Goal: Task Accomplishment & Management: Manage account settings

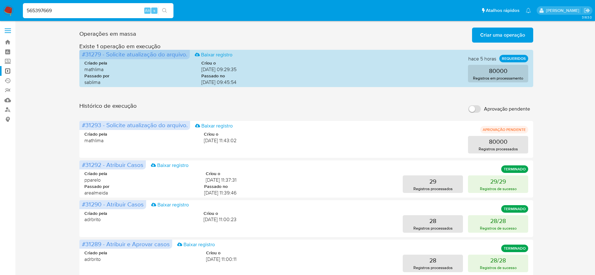
scroll to position [47, 0]
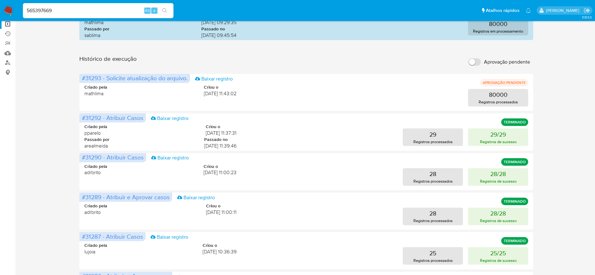
type input "565397669"
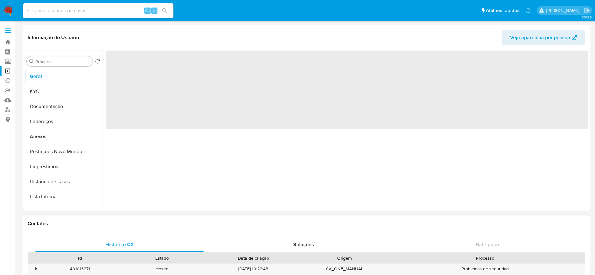
select select "10"
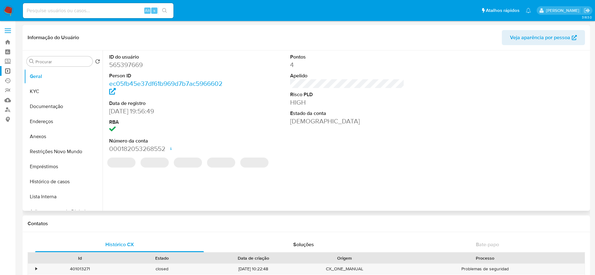
click at [368, 114] on dt "Estado da conta" at bounding box center [347, 113] width 115 height 7
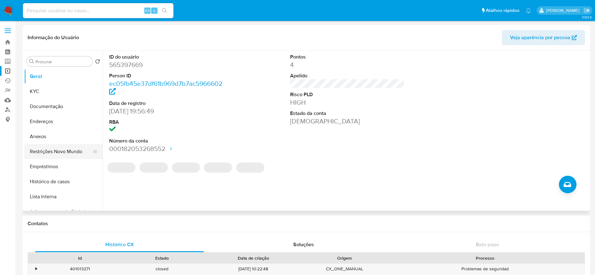
click at [58, 151] on button "Restrições Novo Mundo" at bounding box center [60, 151] width 73 height 15
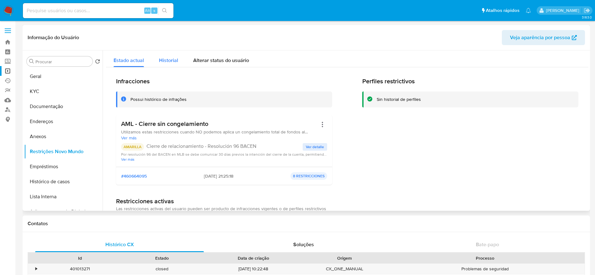
click at [180, 59] on button "Historial" at bounding box center [169, 59] width 34 height 17
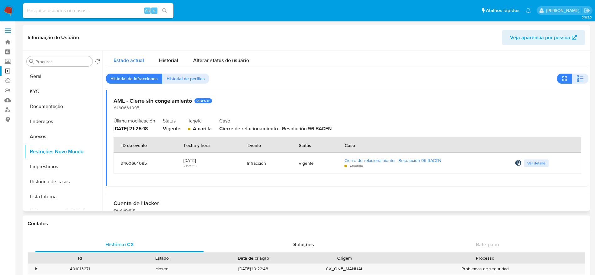
click at [132, 63] on span "Estado actual" at bounding box center [129, 60] width 30 height 7
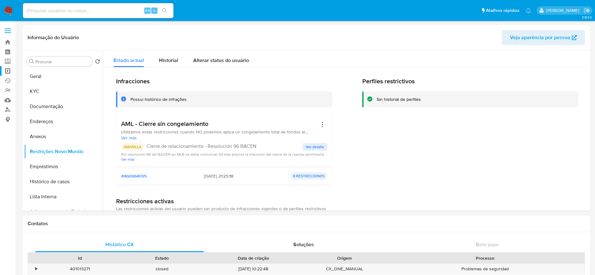
click at [6, 8] on img at bounding box center [8, 10] width 11 height 11
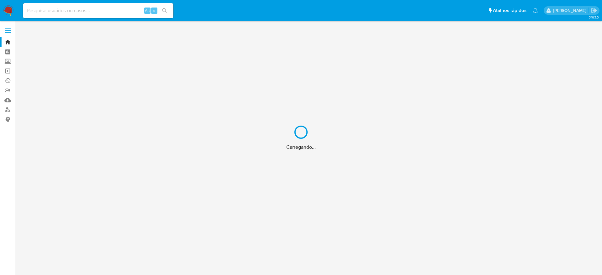
click at [102, 9] on div "Carregando..." at bounding box center [301, 137] width 602 height 275
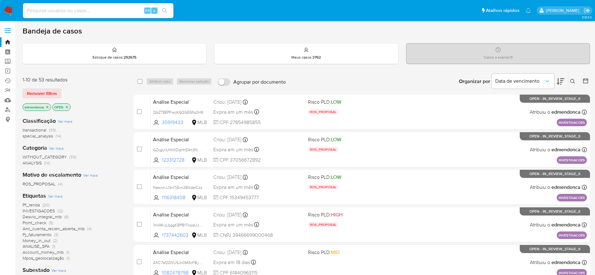
click at [113, 13] on input at bounding box center [98, 11] width 151 height 8
paste input "fKdsv0KtQ8zQOckyoz95lQM2"
type input "fKdsv0KtQ8zQOckyoz95lQM2"
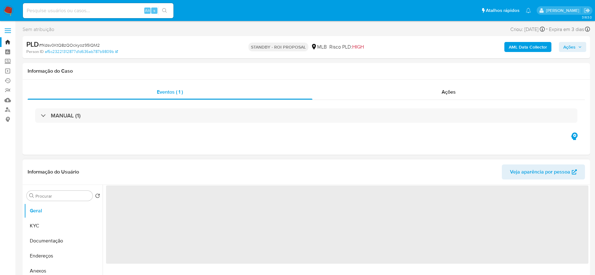
select select "10"
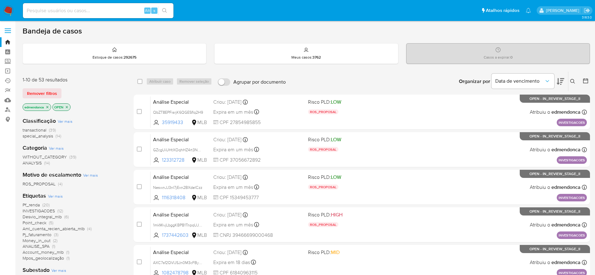
drag, startPoint x: 53, startPoint y: 92, endPoint x: 64, endPoint y: 93, distance: 10.4
click at [53, 92] on span "Remover filtros" at bounding box center [42, 93] width 30 height 9
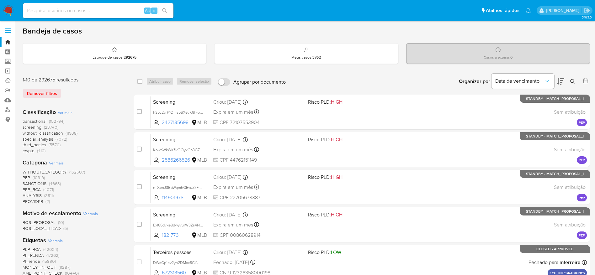
click at [571, 82] on icon at bounding box center [572, 81] width 5 height 5
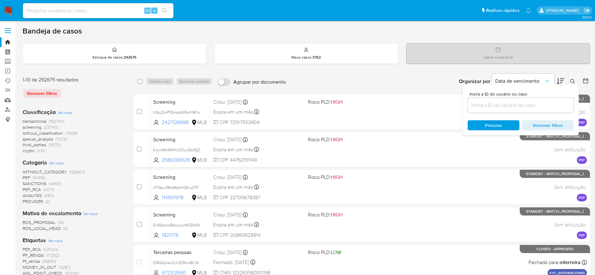
click at [503, 110] on div at bounding box center [521, 105] width 106 height 15
click at [502, 105] on input at bounding box center [521, 105] width 106 height 8
paste input "fKdsv0KtQ8zQOckyoz95lQM2"
type input "fKdsv0KtQ8zQOckyoz95lQM2"
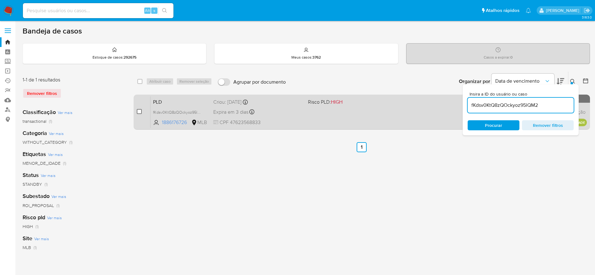
click at [141, 110] on input "checkbox" at bounding box center [139, 111] width 5 height 5
checkbox input "true"
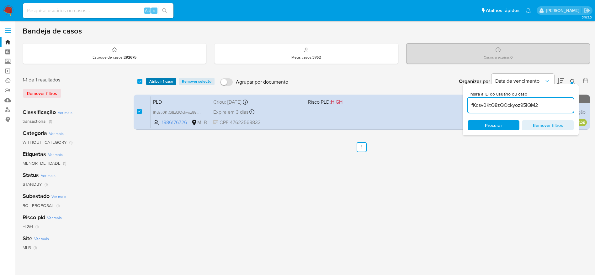
click at [154, 80] on span "Atribuir 1 caso" at bounding box center [161, 81] width 24 height 6
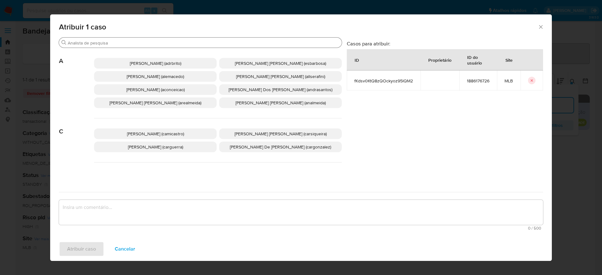
click at [137, 42] on input "Buscar" at bounding box center [204, 43] width 272 height 6
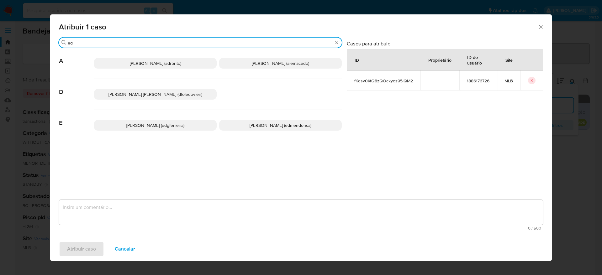
type input "ed"
click at [257, 128] on span "Eduardo Mendonca Dutra (edmendonca)" at bounding box center [281, 125] width 62 height 6
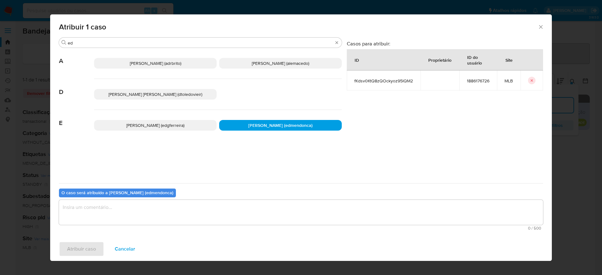
click at [233, 209] on textarea "assign-modal" at bounding box center [301, 212] width 484 height 25
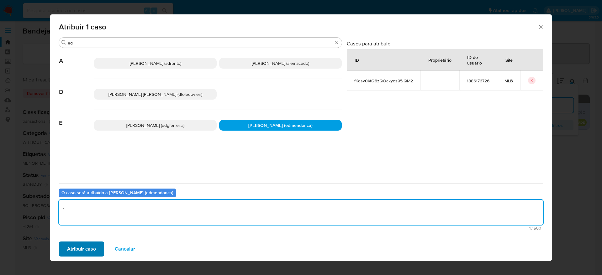
type textarea "."
click at [79, 253] on span "Atribuir caso" at bounding box center [81, 250] width 29 height 14
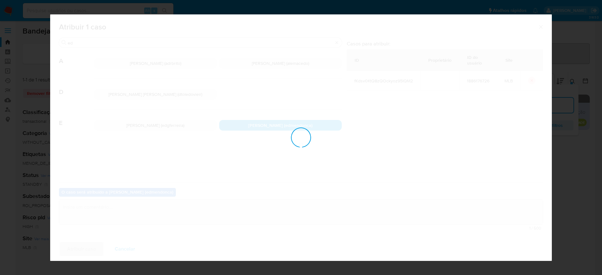
checkbox input "false"
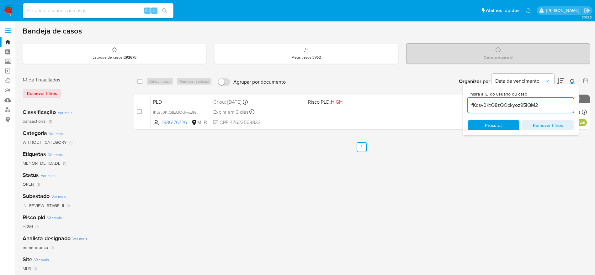
click at [508, 104] on input "fKdsv0KtQ8zQOckyoz95lQM2" at bounding box center [521, 105] width 106 height 8
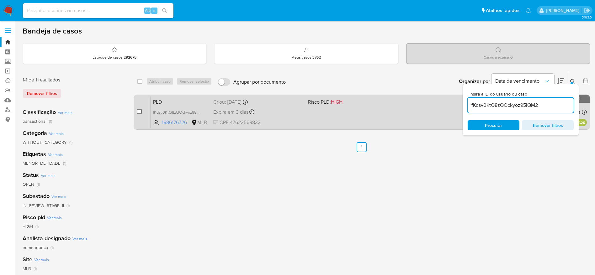
click at [139, 111] on input "checkbox" at bounding box center [139, 111] width 5 height 5
checkbox input "true"
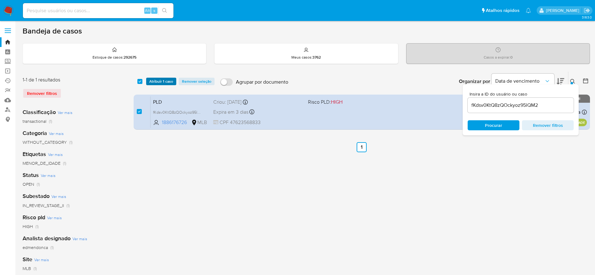
click at [167, 79] on span "Atribuir 1 caso" at bounding box center [161, 81] width 24 height 6
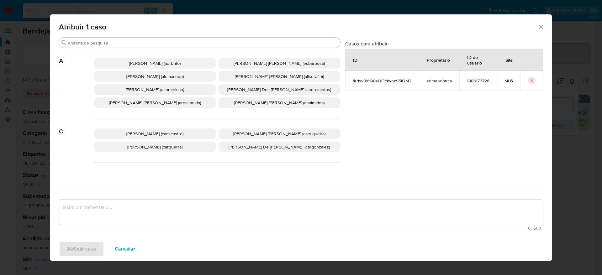
click at [150, 61] on span "Adriano Azeredo Brito (adrbrito)" at bounding box center [154, 63] width 51 height 6
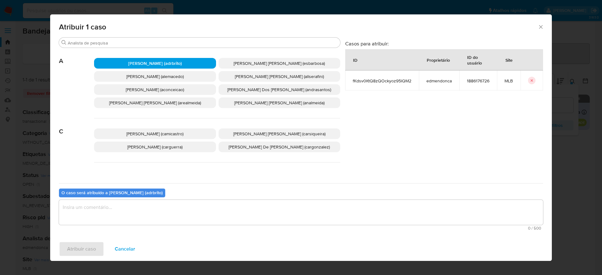
click at [152, 203] on textarea "assign-modal" at bounding box center [301, 212] width 484 height 25
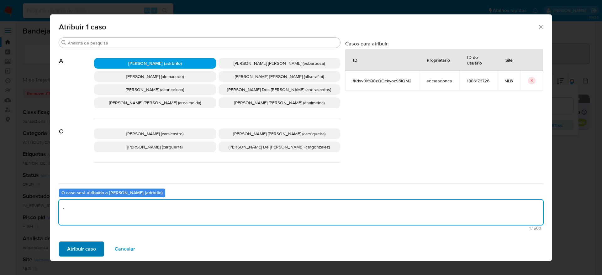
type textarea "."
click at [90, 247] on span "Atribuir caso" at bounding box center [81, 250] width 29 height 14
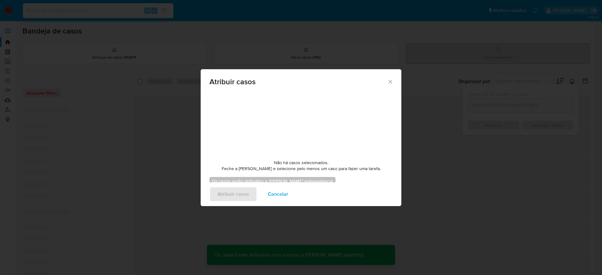
checkbox input "false"
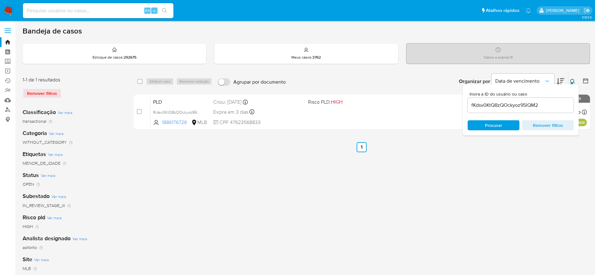
click at [271, 169] on div "select-all-cases-checkbox Atribuir caso Remover seleção Agrupar por documento O…" at bounding box center [362, 209] width 456 height 275
click at [252, 203] on div "select-all-cases-checkbox Atribuir caso Remover seleção Agrupar por documento O…" at bounding box center [362, 209] width 456 height 275
click at [108, 9] on input at bounding box center [98, 11] width 151 height 8
paste input "565397669"
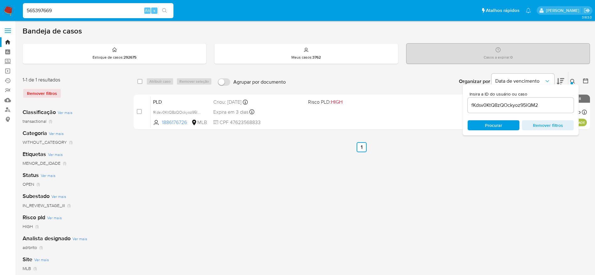
type input "565397669"
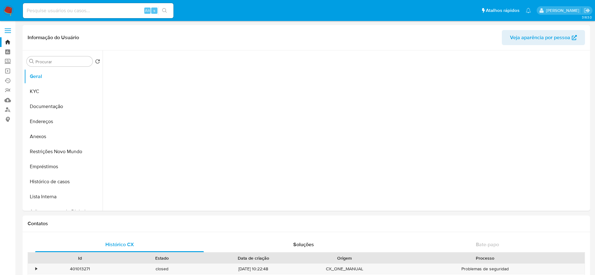
select select "10"
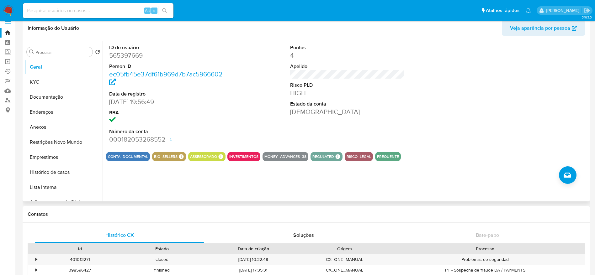
click at [410, 92] on div "ID do usuário 565397669 Person ID ec05fb45e37df61b969d7b7ac5966602 Data de regi…" at bounding box center [347, 94] width 483 height 106
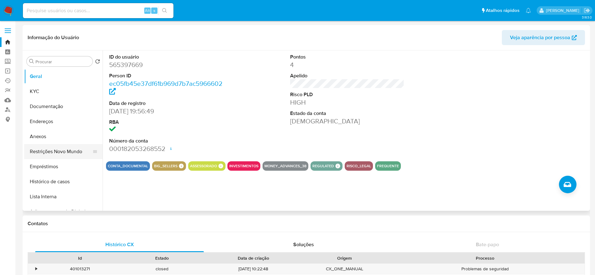
click at [57, 155] on button "Restrições Novo Mundo" at bounding box center [60, 151] width 73 height 15
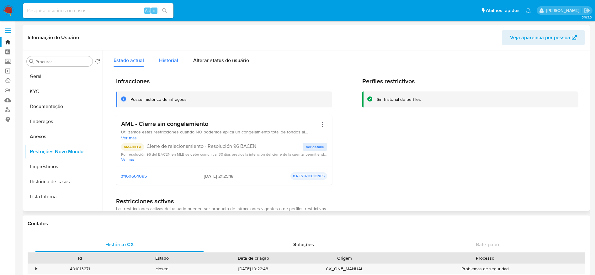
click at [167, 60] on span "Historial" at bounding box center [168, 60] width 19 height 7
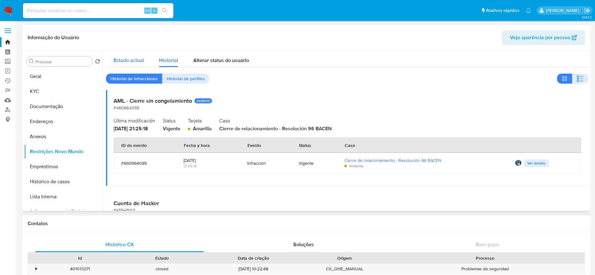
click at [139, 57] on span "Estado actual" at bounding box center [129, 60] width 30 height 7
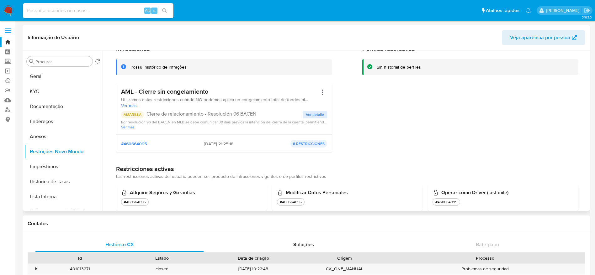
scroll to position [47, 0]
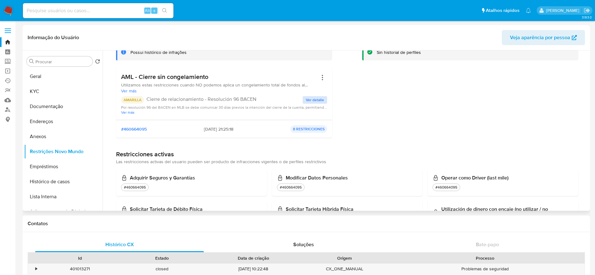
click at [317, 103] on span "Ver detalle" at bounding box center [315, 100] width 18 height 6
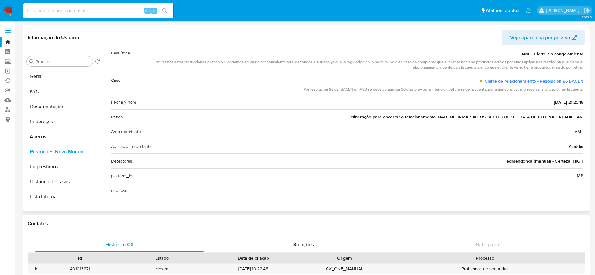
scroll to position [0, 0]
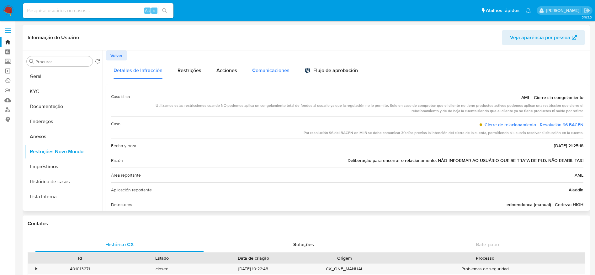
click at [276, 71] on span "Comunicaciones" at bounding box center [270, 70] width 37 height 7
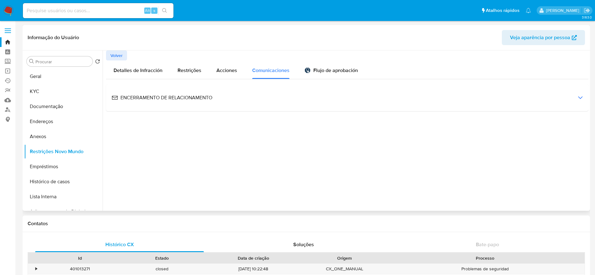
click at [160, 97] on span "ENCERRAMENTO DE RELACIONAMENTO" at bounding box center [162, 97] width 101 height 7
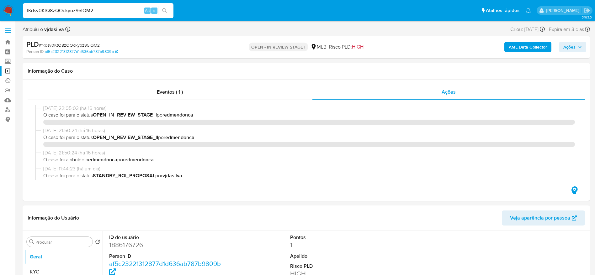
select select "10"
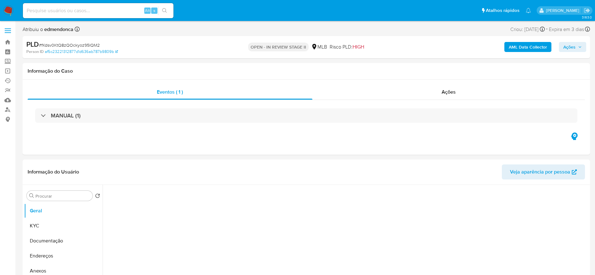
select select "10"
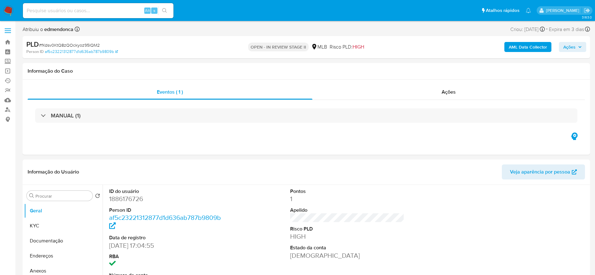
click at [574, 49] on span "Ações" at bounding box center [569, 47] width 12 height 10
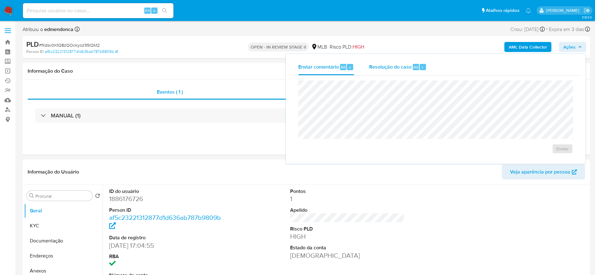
click at [395, 66] on span "Resolução do caso" at bounding box center [390, 66] width 42 height 7
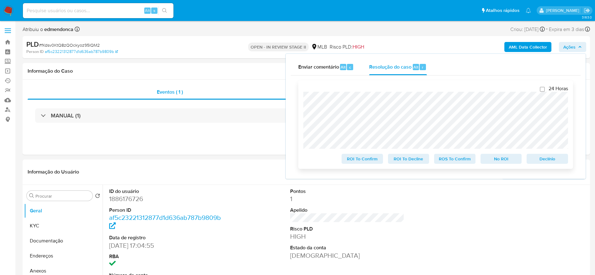
click at [445, 160] on span "ROS To Confirm" at bounding box center [455, 159] width 33 height 9
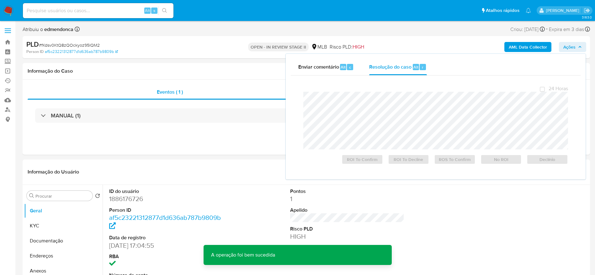
click at [83, 45] on span "# fKdsv0KtQ8zQOckyoz95lQM2" at bounding box center [69, 45] width 61 height 6
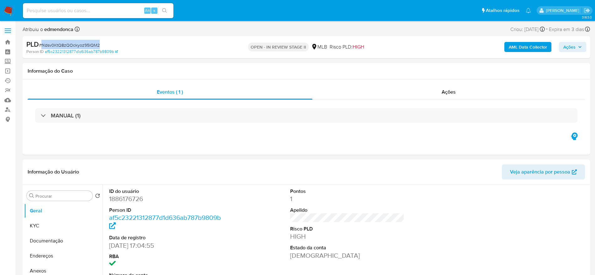
click at [83, 45] on span "# fKdsv0KtQ8zQOckyoz95lQM2" at bounding box center [69, 45] width 61 height 6
copy span "fKdsv0KtQ8zQOckyoz95lQM2"
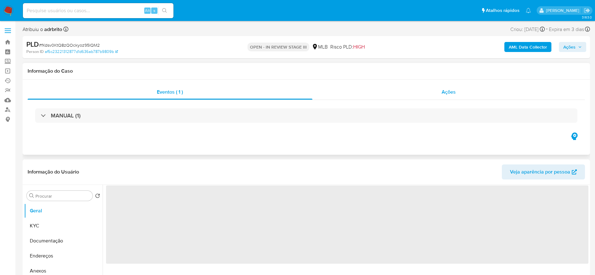
click at [402, 92] on div "Ações" at bounding box center [448, 92] width 273 height 15
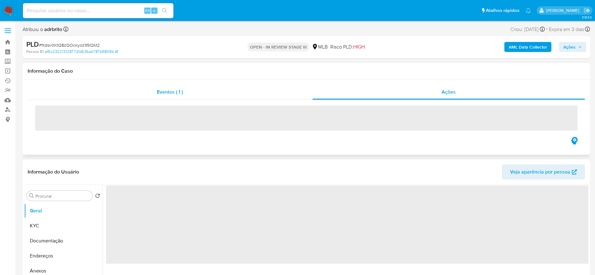
select select "10"
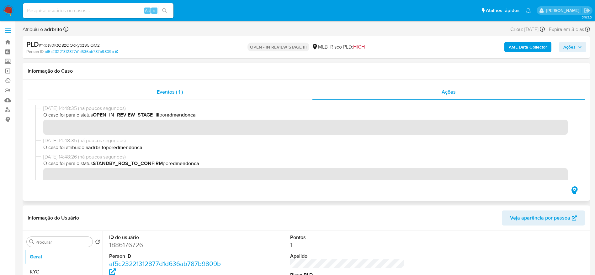
click at [139, 91] on div "Eventos ( 1 )" at bounding box center [170, 92] width 285 height 15
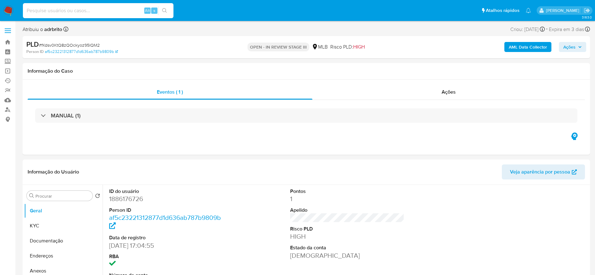
click at [88, 8] on input at bounding box center [98, 11] width 151 height 8
paste input "fKdsv0KtQ8zQOckyoz95lQM2"
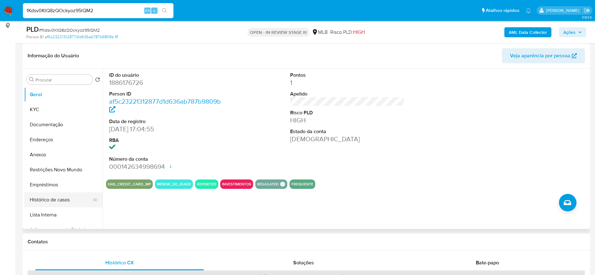
click at [38, 206] on button "Histórico de casos" at bounding box center [60, 200] width 73 height 15
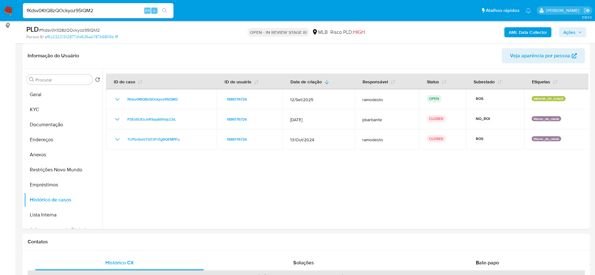
click at [84, 10] on input "fKdsv0KtQ8zQOckyoz95lQM2" at bounding box center [98, 11] width 151 height 8
paste input "1886176726"
type input "1886176726"
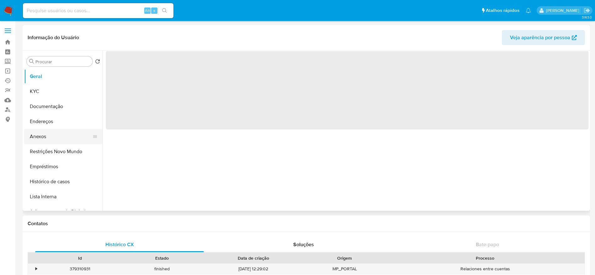
select select "10"
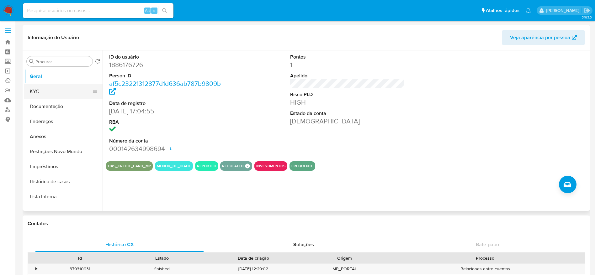
click at [61, 94] on button "KYC" at bounding box center [60, 91] width 73 height 15
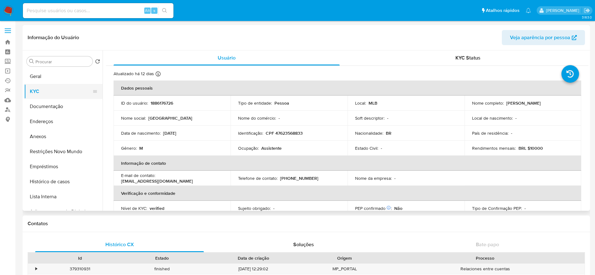
click at [39, 85] on button "KYC" at bounding box center [60, 91] width 73 height 15
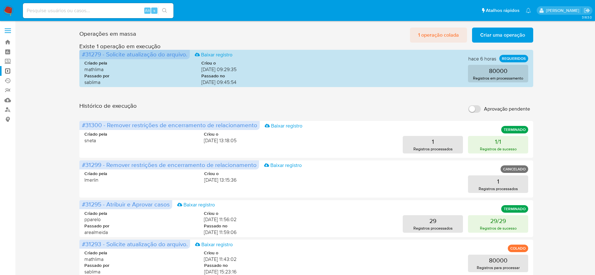
click at [450, 36] on span "1 operação colada" at bounding box center [438, 35] width 41 height 14
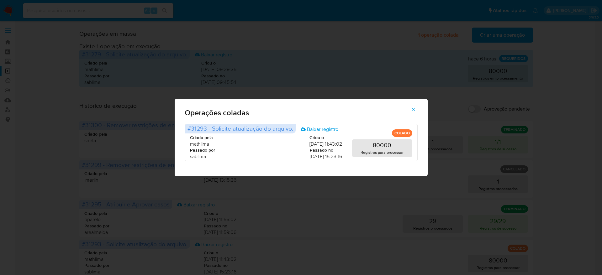
click at [418, 106] on button "button" at bounding box center [414, 109] width 22 height 15
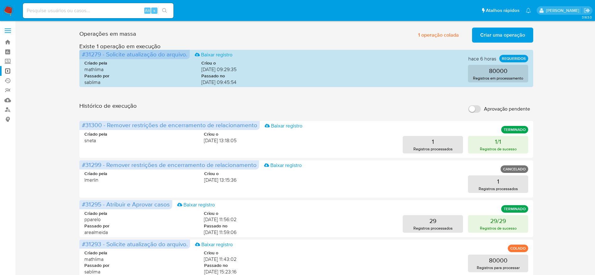
click at [49, 145] on div "Operações em massa 1 operação colada Criar uma operação Só pode haver no máximo…" at bounding box center [307, 280] width 568 height 510
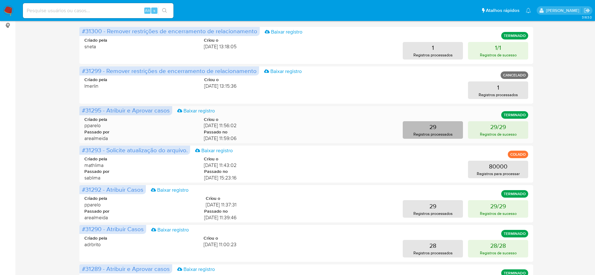
click at [419, 131] on p "Registros processados" at bounding box center [433, 134] width 39 height 6
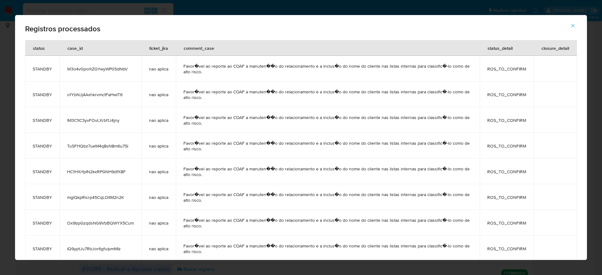
click at [573, 28] on icon "button" at bounding box center [573, 26] width 6 height 6
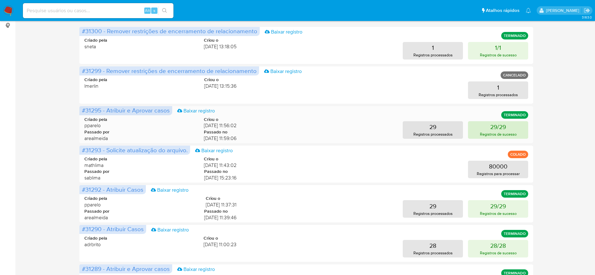
click at [494, 131] on p "29/29" at bounding box center [498, 127] width 16 height 9
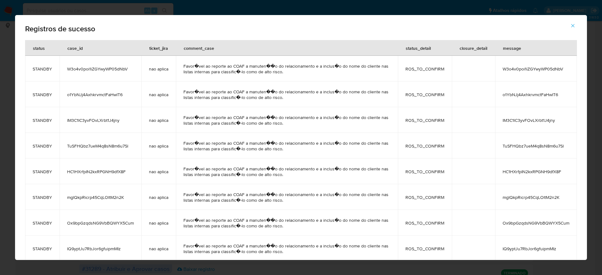
click at [574, 26] on icon "button" at bounding box center [573, 26] width 6 height 6
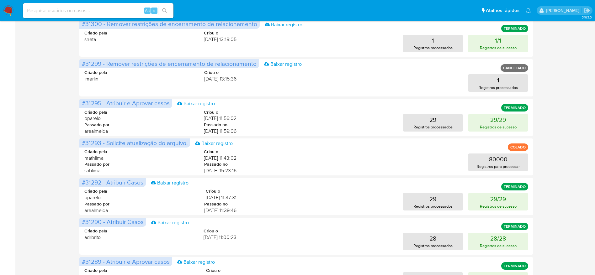
scroll to position [47, 0]
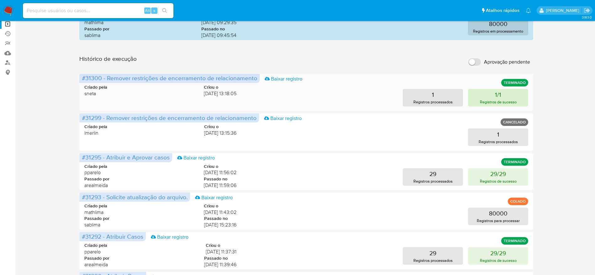
click at [501, 99] on p "1/1" at bounding box center [498, 94] width 6 height 9
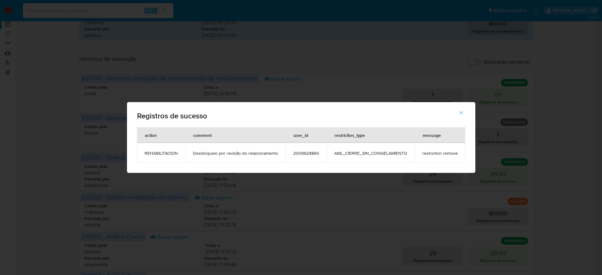
click at [459, 114] on icon "button" at bounding box center [462, 113] width 6 height 6
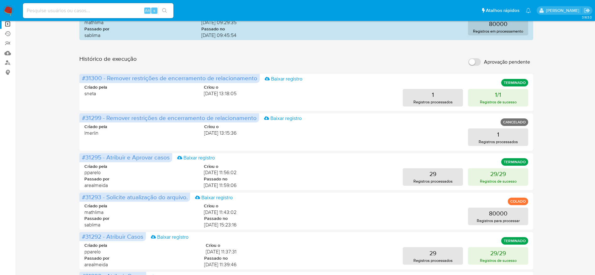
click at [26, 147] on div "Operações em massa 1 operação colada Criar uma operação Só pode haver no máximo…" at bounding box center [307, 233] width 568 height 510
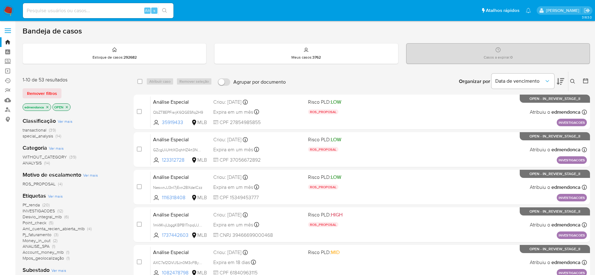
click at [94, 11] on input at bounding box center [98, 11] width 151 height 8
paste input "OLoi7gbtWmJmQJCrfz4c3Fqq"
type input "OLoi7gbtWmJmQJCrfz4c3Fqq"
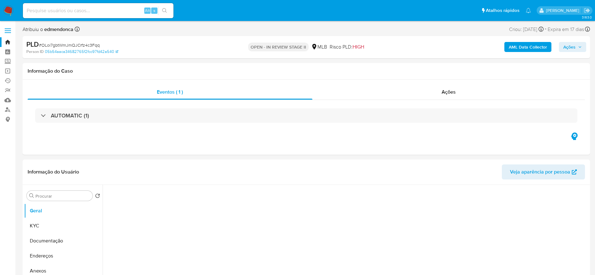
select select "10"
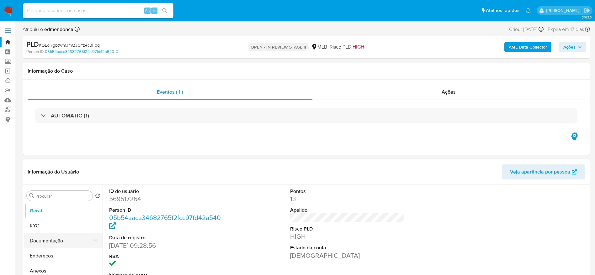
click at [48, 237] on button "Documentação" at bounding box center [60, 241] width 73 height 15
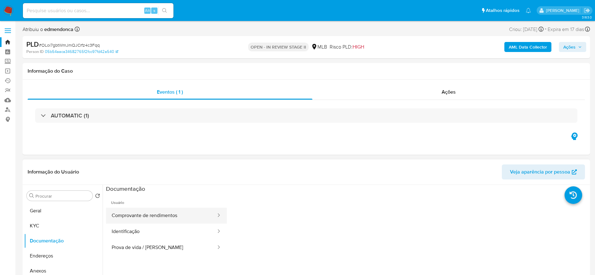
click at [148, 212] on button "Comprovante de rendimentos" at bounding box center [161, 216] width 111 height 16
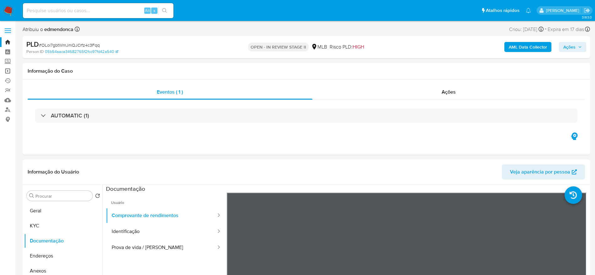
click at [6, 74] on link "Operações em massa" at bounding box center [37, 71] width 75 height 10
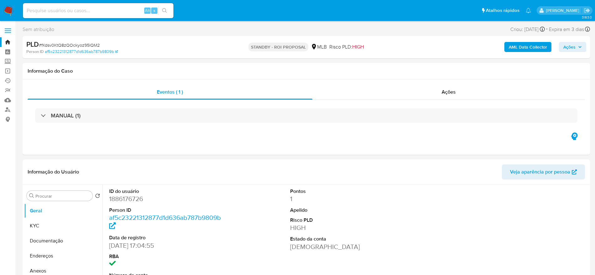
select select "10"
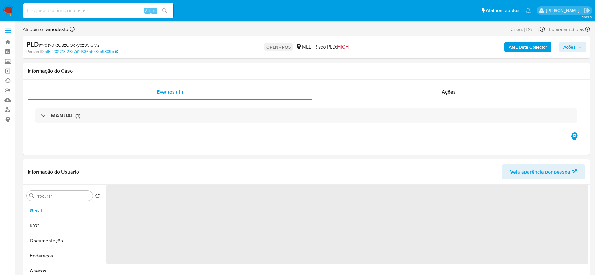
select select "10"
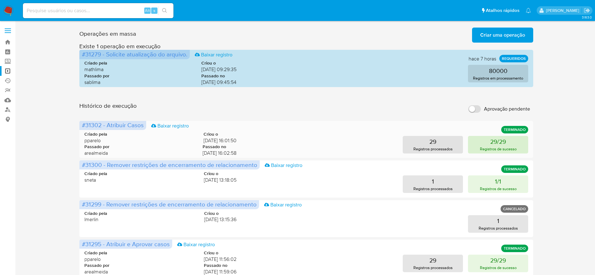
click at [481, 153] on button "29/29 Registros de sucesso" at bounding box center [498, 145] width 60 height 18
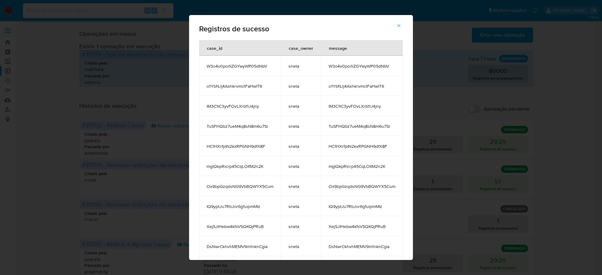
click at [402, 24] on icon "button" at bounding box center [399, 26] width 6 height 6
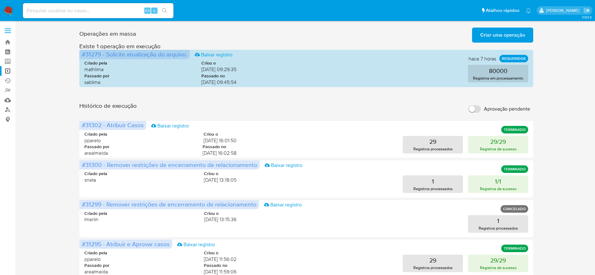
click at [95, 10] on input at bounding box center [98, 11] width 151 height 8
paste input "CwIz6TU8mNxxvndQXfNeXwVr"
type input "CwIz6TU8mNxxvndQXfNeXwVr"
click at [7, 71] on link "Operações em massa" at bounding box center [37, 71] width 75 height 10
click at [107, 13] on input at bounding box center [98, 11] width 151 height 8
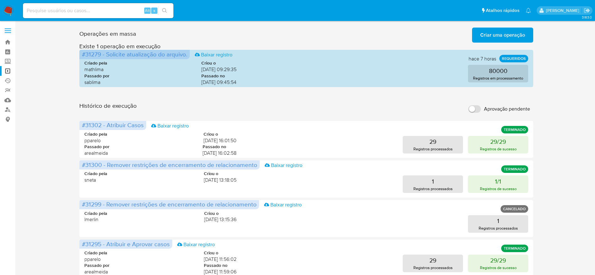
paste input "CwIz6TU8mNxxvndQXfNeXwVr"
type input "CwIz6TU8mNxxvndQXfNeXwVr"
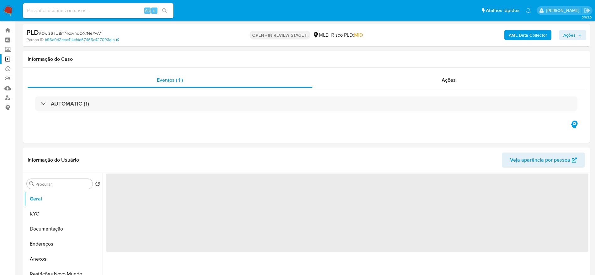
select select "10"
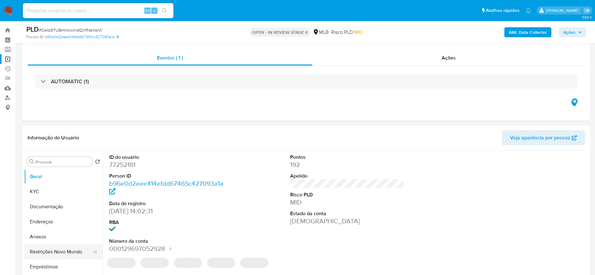
scroll to position [94, 0]
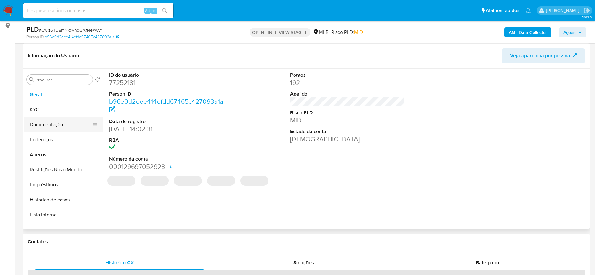
click at [55, 131] on button "Documentação" at bounding box center [60, 124] width 73 height 15
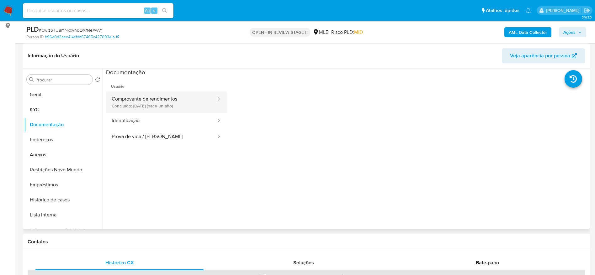
click at [173, 99] on button "Comprovante de rendimentos Concluído: 06/09/2024 (hace un año)" at bounding box center [161, 102] width 111 height 21
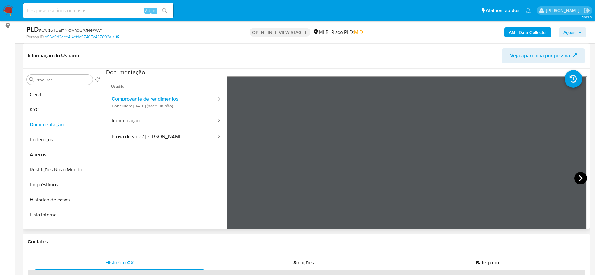
click at [576, 176] on icon at bounding box center [580, 178] width 13 height 13
click at [101, 17] on div "Alt s" at bounding box center [98, 10] width 151 height 15
click at [97, 12] on input at bounding box center [98, 11] width 151 height 8
paste input "bMYp29hRxvtnjDJE4PBc6G96"
type input "bMYp29hRxvtnjDJE4PBc6G96"
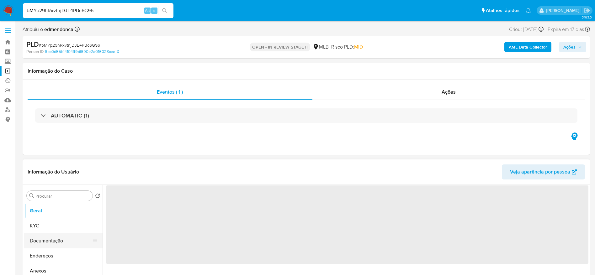
select select "10"
click at [50, 240] on button "Documentação" at bounding box center [60, 241] width 73 height 15
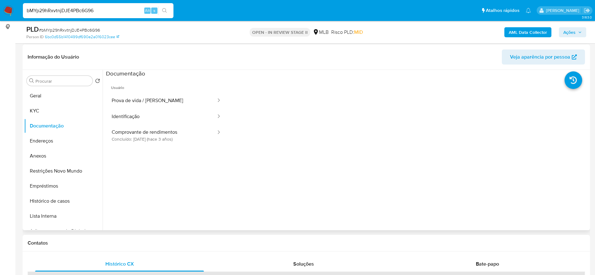
scroll to position [94, 0]
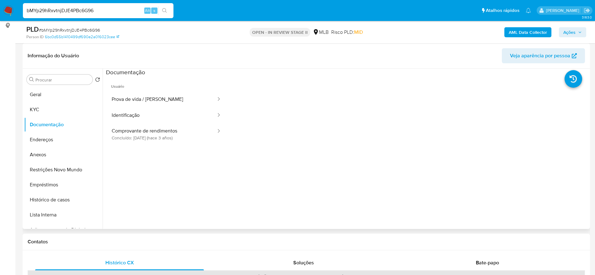
click at [160, 147] on ul "Usuário Prova de vida / Selfie Identificação Comprovante de rendimentos Concluí…" at bounding box center [166, 167] width 121 height 181
click at [157, 143] on button "Comprovante de rendimentos Concluído: 22/04/2022 (hace 3 años)" at bounding box center [161, 134] width 111 height 21
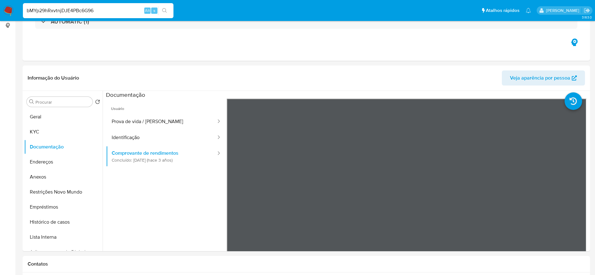
scroll to position [0, 0]
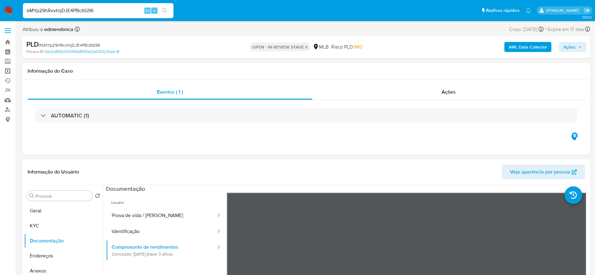
click at [8, 72] on link "Operações em massa" at bounding box center [37, 71] width 75 height 10
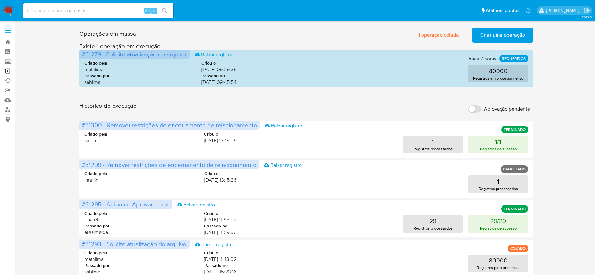
click at [8, 68] on link "Operações em massa" at bounding box center [37, 71] width 75 height 10
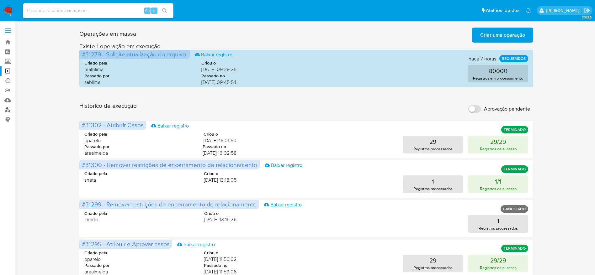
click at [4, 109] on link "Localizador de pessoas" at bounding box center [37, 110] width 75 height 10
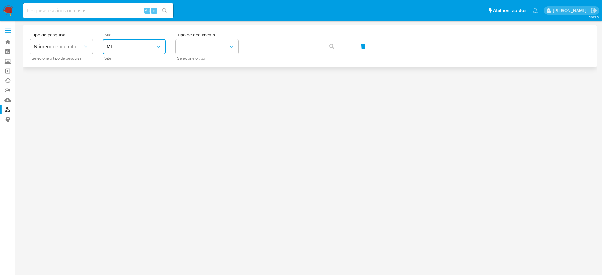
click at [134, 50] on button "MLU" at bounding box center [134, 46] width 63 height 15
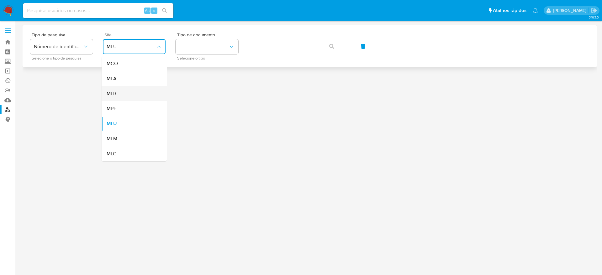
click at [133, 95] on div "MLB" at bounding box center [132, 93] width 51 height 15
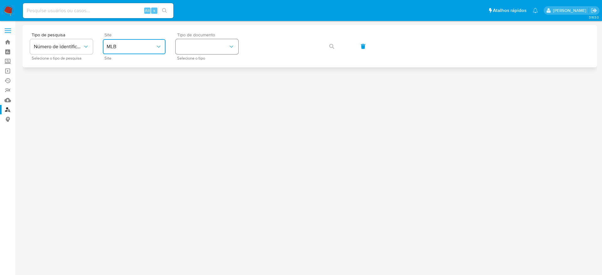
click at [192, 41] on button "identificationType" at bounding box center [207, 46] width 63 height 15
click at [211, 93] on div "CPF CPF" at bounding box center [204, 87] width 51 height 21
click at [335, 46] on button "button" at bounding box center [331, 46] width 21 height 15
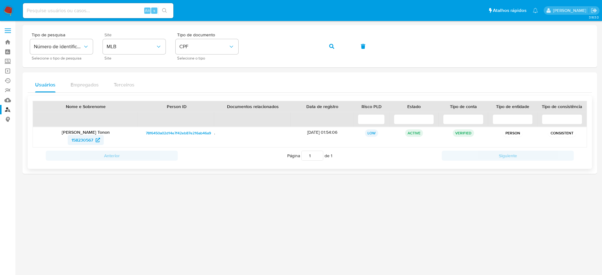
click at [83, 136] on span "158230567" at bounding box center [83, 140] width 22 height 10
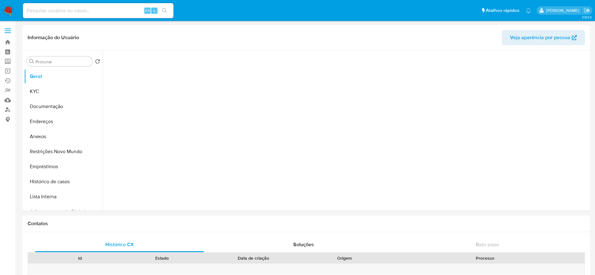
select select "10"
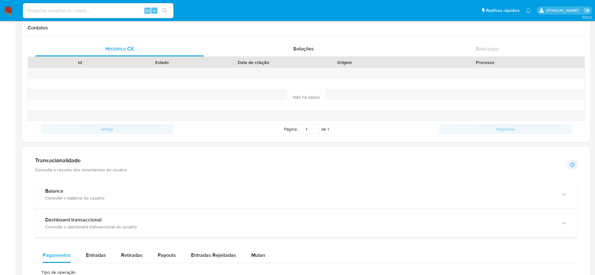
scroll to position [282, 0]
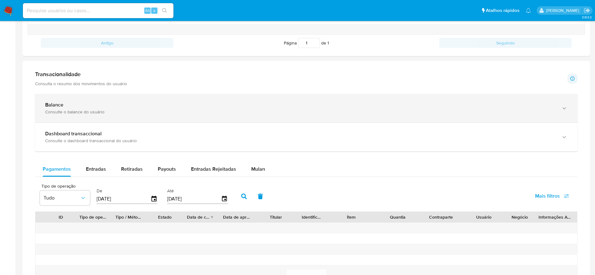
click at [146, 118] on div "Balance Consulte o balance do usuário" at bounding box center [306, 108] width 542 height 29
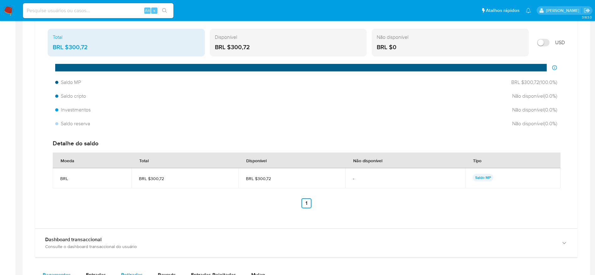
scroll to position [471, 0]
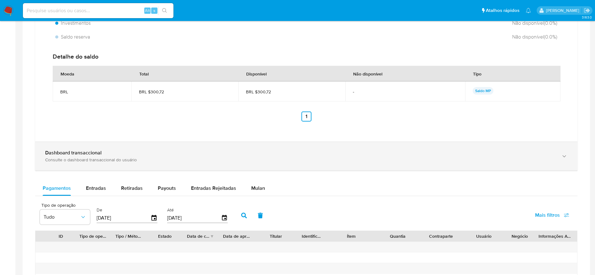
click at [146, 163] on div "Dashboard transaccional Consulte o dashboard transaccional do usuário" at bounding box center [306, 156] width 542 height 29
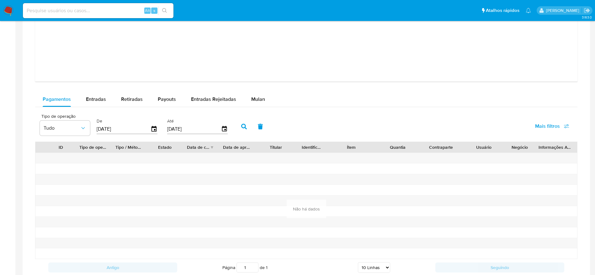
scroll to position [796, 0]
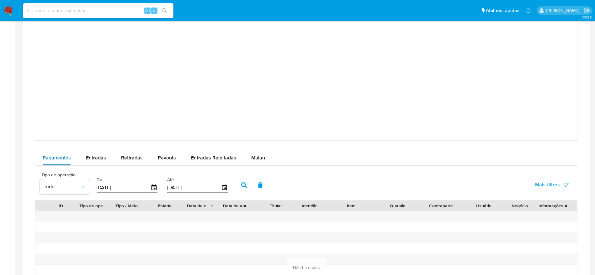
click at [88, 160] on span "Entradas" at bounding box center [96, 157] width 20 height 7
select select "10"
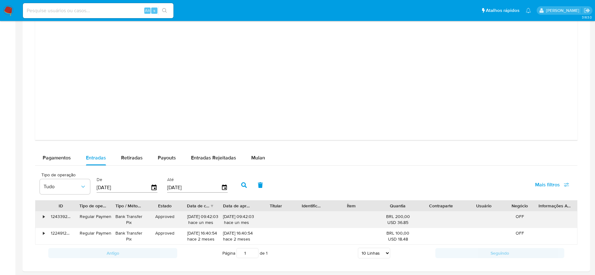
click at [40, 216] on div "•" at bounding box center [40, 220] width 11 height 16
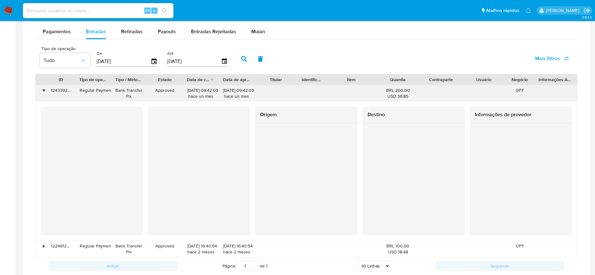
scroll to position [937, 0]
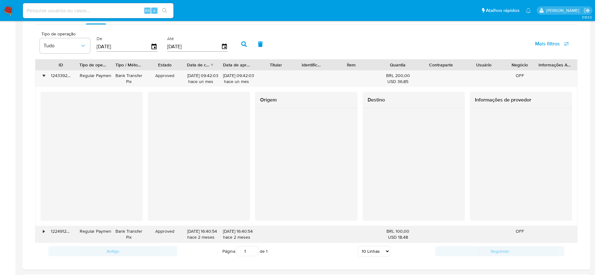
click at [42, 228] on div "•" at bounding box center [40, 235] width 11 height 16
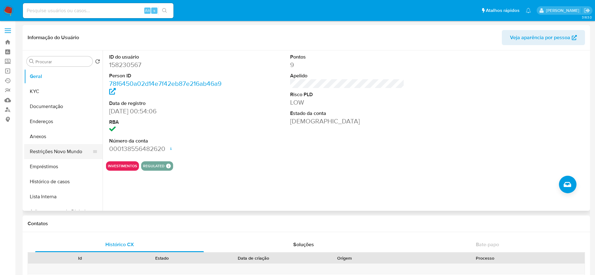
scroll to position [340, 0]
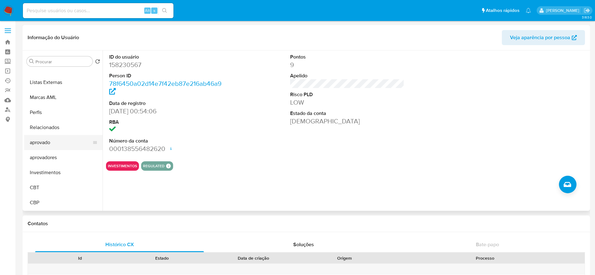
click at [47, 143] on button "aprovado" at bounding box center [60, 142] width 73 height 15
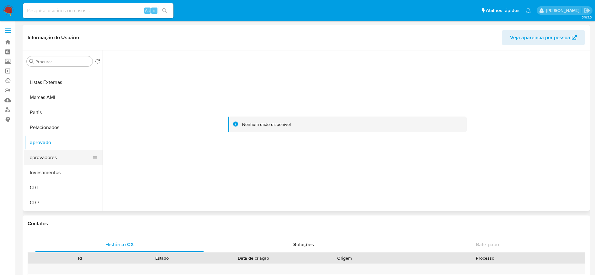
click at [55, 160] on button "aprovadores" at bounding box center [60, 157] width 73 height 15
click at [53, 129] on button "Relacionados" at bounding box center [60, 127] width 73 height 15
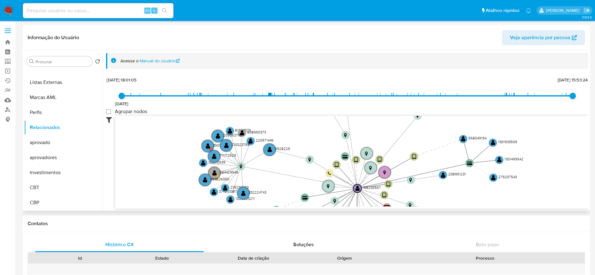
click at [110, 121] on icon at bounding box center [110, 120] width 9 height 8
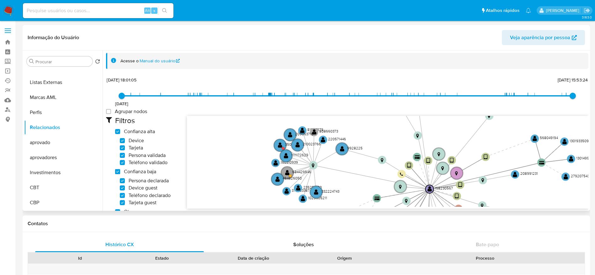
click at [115, 171] on low_trust "Confianza baja" at bounding box center [117, 171] width 5 height 5
checkbox low_trust "false"
checkbox input "false"
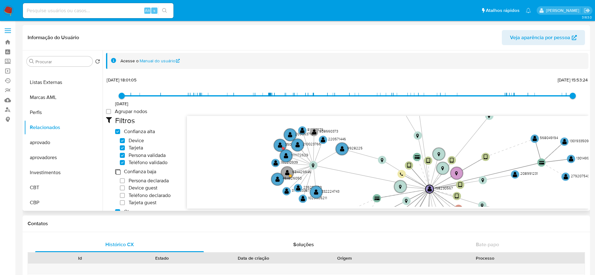
checkbox input "false"
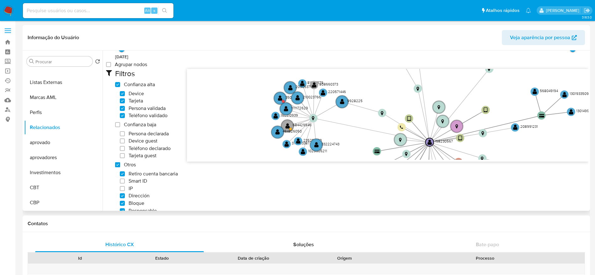
click at [117, 163] on others "Otros" at bounding box center [117, 165] width 5 height 5
checkbox others "false"
checkbox input "false"
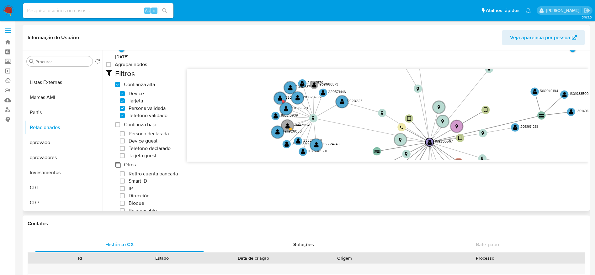
checkbox input "false"
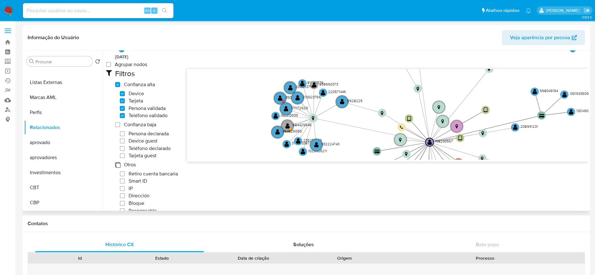
checkbox input "false"
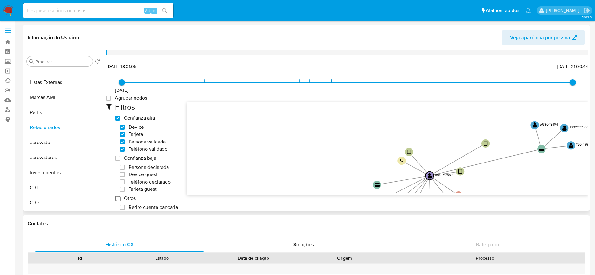
scroll to position [0, 0]
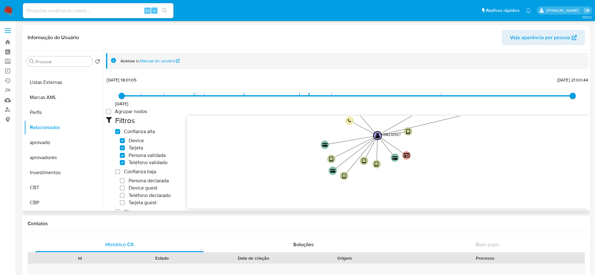
drag, startPoint x: 324, startPoint y: 169, endPoint x: 272, endPoint y: 115, distance: 74.5
click at [272, 115] on div "18/06/2021 18/06/2021, 18:01:05 18/05/2025, 21:00:44 Agrupar nodos Filtros Conf…" at bounding box center [347, 203] width 483 height 255
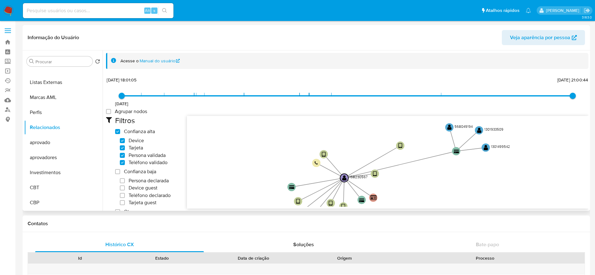
drag, startPoint x: 468, startPoint y: 157, endPoint x: 435, endPoint y: 200, distance: 53.9
click at [435, 200] on icon "device-65e6e2cfaaa4ea444ac4c3c4  device-682a7432e044ca6f2a1b1edc  device-6604…" at bounding box center [388, 161] width 402 height 91
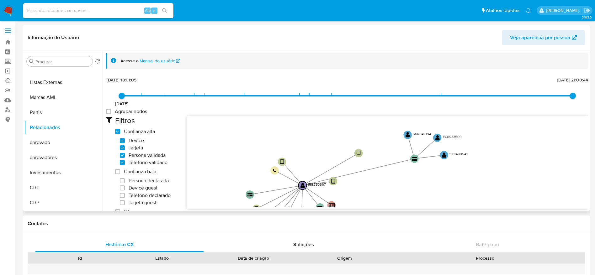
drag, startPoint x: 484, startPoint y: 182, endPoint x: 442, endPoint y: 189, distance: 42.1
click at [442, 189] on icon "device-65e6e2cfaaa4ea444ac4c3c4  device-682a7432e044ca6f2a1b1edc  device-6604…" at bounding box center [388, 161] width 402 height 91
click at [407, 133] on text "" at bounding box center [408, 135] width 4 height 6
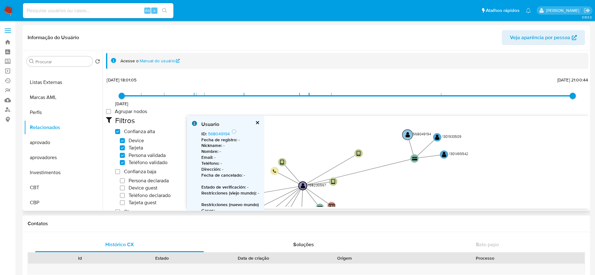
click at [407, 136] on text "" at bounding box center [408, 135] width 4 height 6
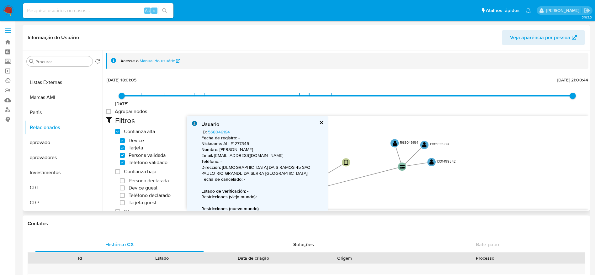
drag, startPoint x: 430, startPoint y: 191, endPoint x: 418, endPoint y: 200, distance: 15.3
click at [418, 200] on icon "device-65e6e2cfaaa4ea444ac4c3c4  device-682a7432e044ca6f2a1b1edc  device-6604…" at bounding box center [388, 161] width 402 height 91
click at [423, 144] on text "" at bounding box center [424, 145] width 4 height 6
click at [425, 145] on text "" at bounding box center [424, 145] width 4 height 6
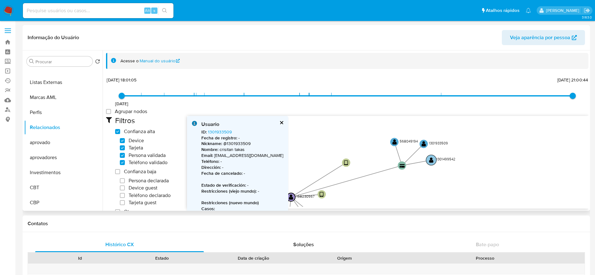
click at [429, 163] on text "" at bounding box center [431, 160] width 4 height 6
click at [430, 162] on text "" at bounding box center [432, 160] width 4 height 6
click at [430, 160] on text "" at bounding box center [431, 159] width 4 height 6
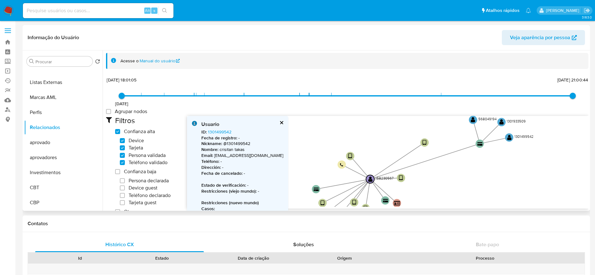
drag, startPoint x: 381, startPoint y: 187, endPoint x: 459, endPoint y: 167, distance: 81.0
click at [459, 167] on icon "device-65e6e2cfaaa4ea444ac4c3c4  device-682a7432e044ca6f2a1b1edc  device-6604…" at bounding box center [388, 161] width 402 height 91
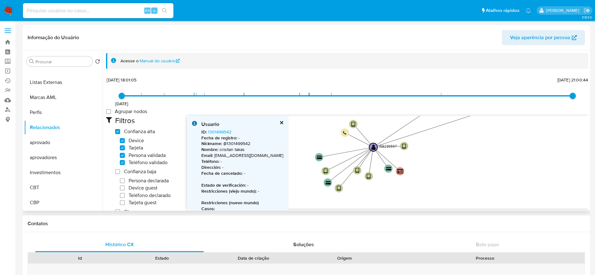
drag, startPoint x: 452, startPoint y: 178, endPoint x: 456, endPoint y: 146, distance: 32.2
click at [456, 146] on icon "device-65e6e2cfaaa4ea444ac4c3c4  device-682a7432e044ca6f2a1b1edc  device-6604…" at bounding box center [388, 161] width 402 height 91
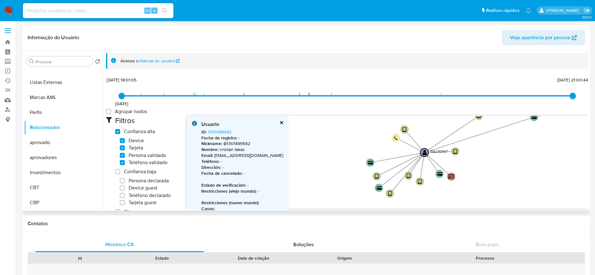
drag, startPoint x: 378, startPoint y: 190, endPoint x: 429, endPoint y: 195, distance: 51.4
click at [429, 195] on icon "device-65e6e2cfaaa4ea444ac4c3c4  device-682a7432e044ca6f2a1b1edc  device-6604…" at bounding box center [388, 161] width 402 height 91
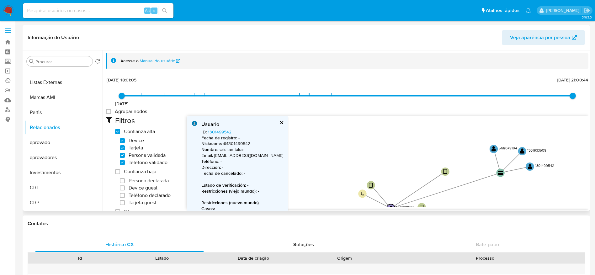
drag, startPoint x: 508, startPoint y: 149, endPoint x: 468, endPoint y: 164, distance: 42.9
click at [474, 205] on icon "device-65e6e2cfaaa4ea444ac4c3c4  device-682a7432e044ca6f2a1b1edc  device-6604…" at bounding box center [388, 161] width 402 height 91
click at [490, 150] on circle at bounding box center [493, 149] width 10 height 10
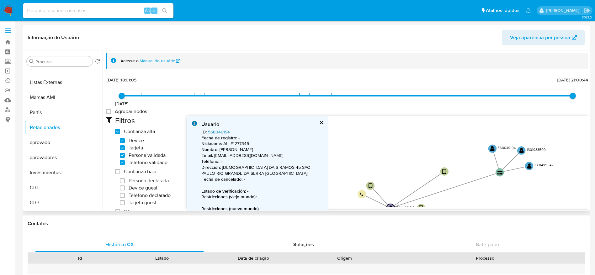
click at [227, 133] on link "568049194" at bounding box center [219, 132] width 22 height 6
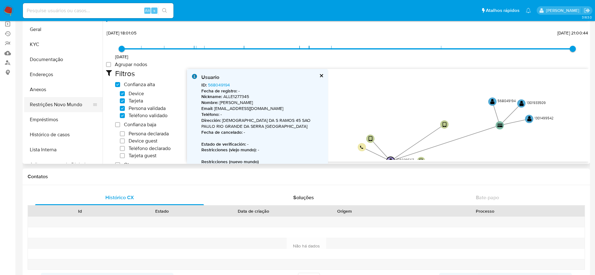
click at [52, 109] on button "Restrições Novo Mundo" at bounding box center [60, 104] width 73 height 15
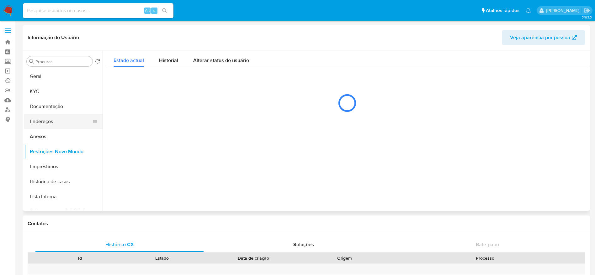
click at [57, 127] on button "Endereços" at bounding box center [60, 121] width 73 height 15
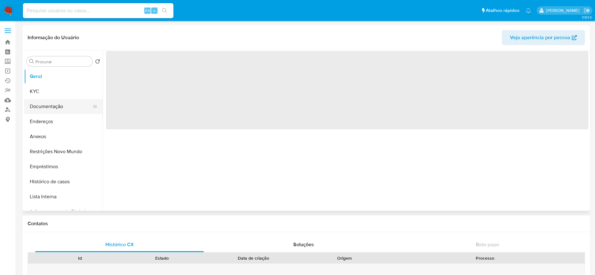
select select "10"
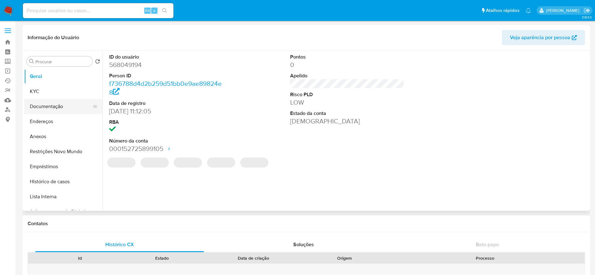
click at [55, 108] on button "Documentação" at bounding box center [60, 106] width 73 height 15
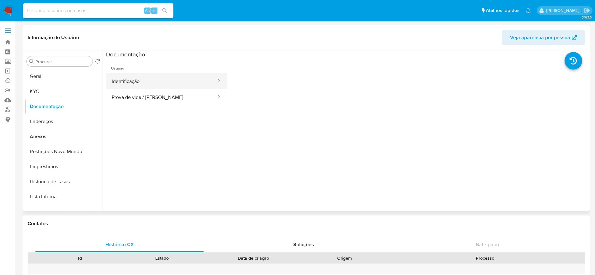
click at [177, 77] on button "Identificação" at bounding box center [161, 81] width 111 height 16
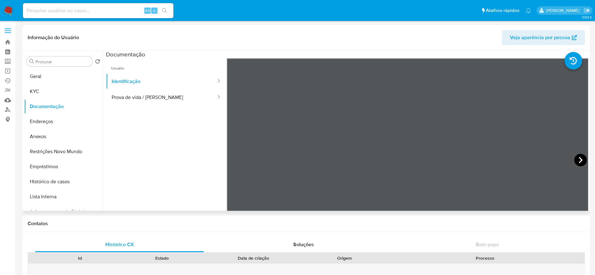
click at [579, 159] on icon at bounding box center [581, 160] width 4 height 6
click at [131, 95] on button "Prova de vida / Selfie" at bounding box center [161, 97] width 111 height 16
click at [30, 119] on button "Endereços" at bounding box center [60, 121] width 73 height 15
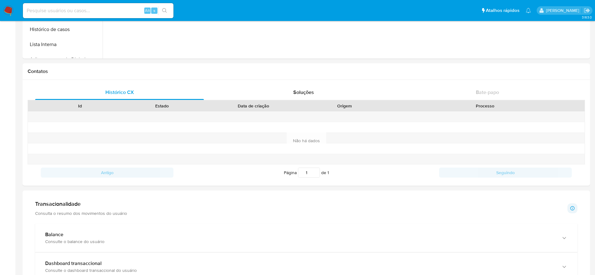
scroll to position [200, 0]
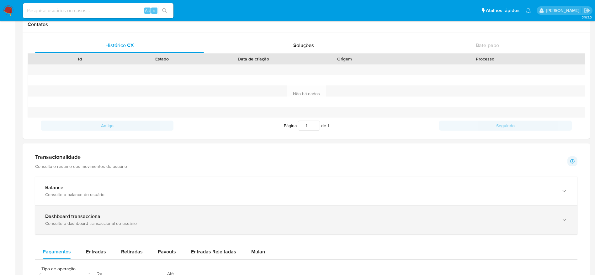
click at [120, 215] on div "Dashboard transaccional" at bounding box center [300, 217] width 510 height 6
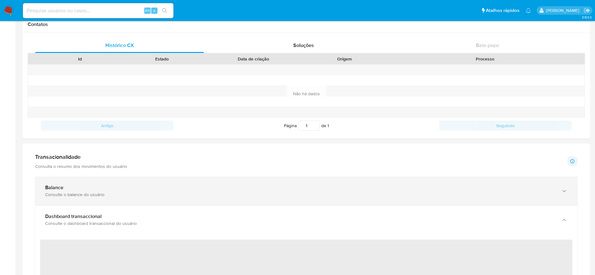
click at [90, 180] on div "Balance Consulte o balance do usuário" at bounding box center [306, 191] width 542 height 29
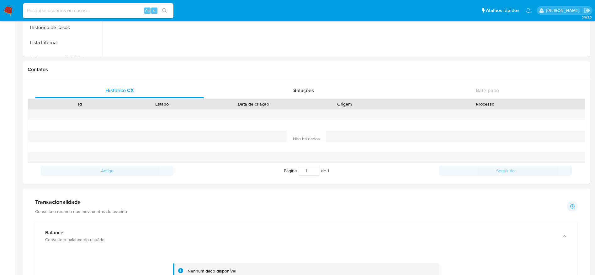
scroll to position [58, 0]
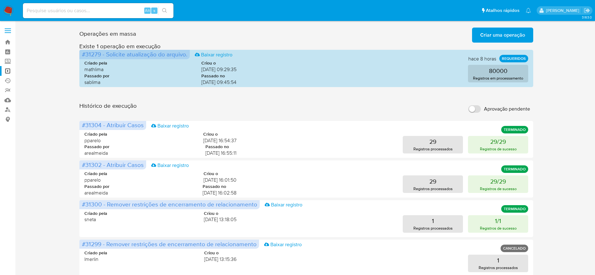
click at [556, 100] on div "Operações [PERSON_NAME] Criar [PERSON_NAME] operação Só pode [PERSON_NAME] no […" at bounding box center [307, 280] width 568 height 510
click at [428, 139] on button "29 Registros processados" at bounding box center [433, 145] width 60 height 18
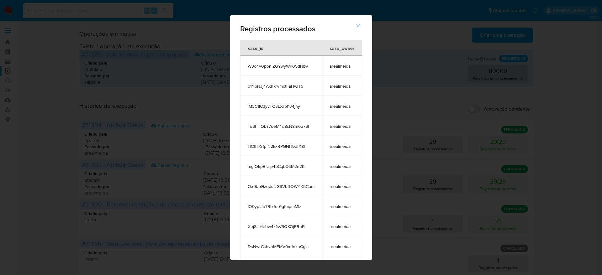
click at [361, 24] on icon "button" at bounding box center [358, 26] width 6 height 6
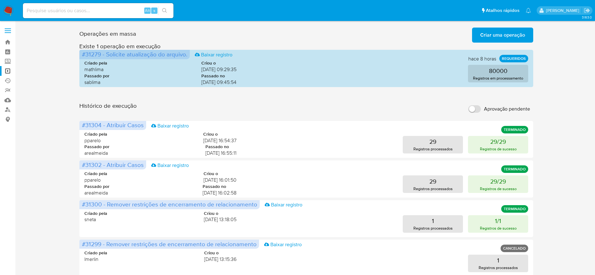
click at [508, 30] on span "Criar uma operação" at bounding box center [502, 35] width 45 height 14
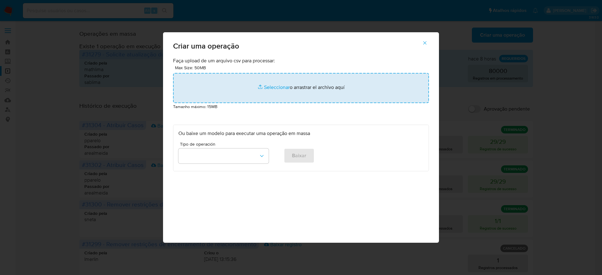
click at [274, 90] on input "file" at bounding box center [301, 88] width 256 height 30
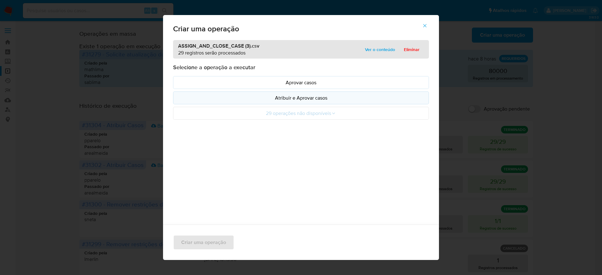
click at [294, 96] on p "Atribuir e Aprovar casos" at bounding box center [301, 97] width 245 height 7
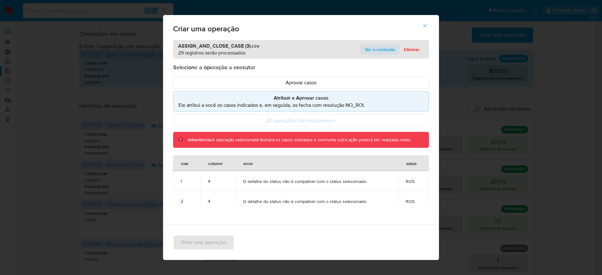
click at [383, 47] on span "Ver o conteúdo" at bounding box center [380, 49] width 30 height 9
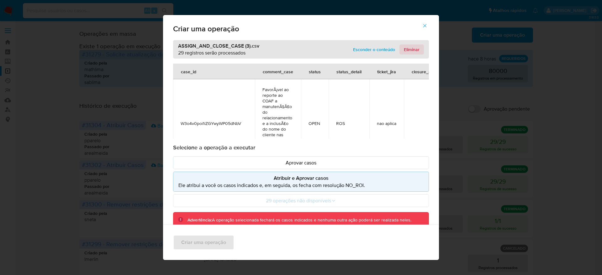
click at [411, 49] on span "Eliminar" at bounding box center [412, 49] width 16 height 9
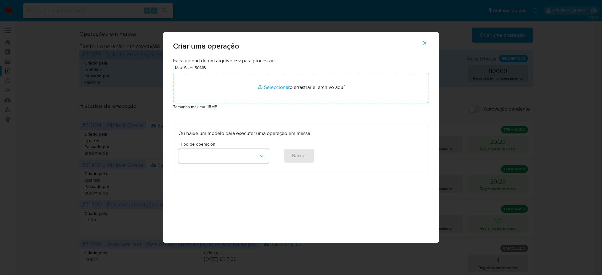
click at [425, 40] on icon "button" at bounding box center [425, 43] width 6 height 6
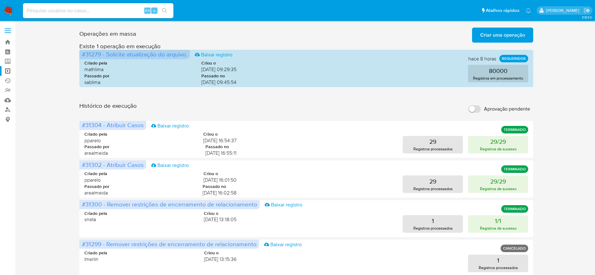
click at [510, 38] on span "Criar uma operação" at bounding box center [502, 35] width 45 height 14
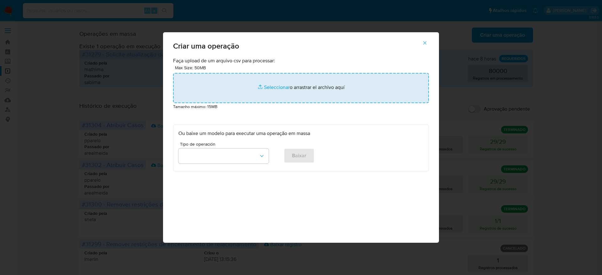
click at [277, 84] on input "file" at bounding box center [301, 88] width 256 height 30
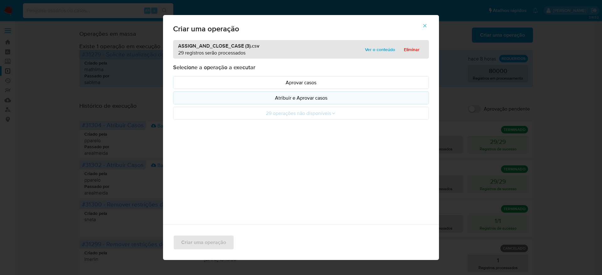
click at [315, 98] on p "Atribuir e Aprovar casos" at bounding box center [301, 97] width 245 height 7
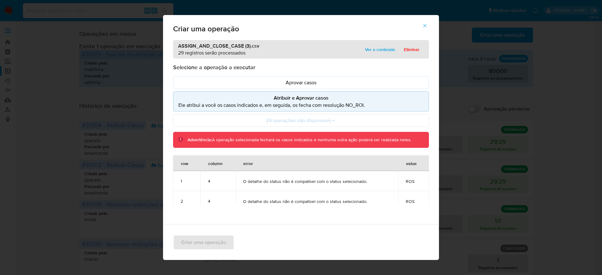
click at [428, 24] on icon "button" at bounding box center [425, 26] width 6 height 6
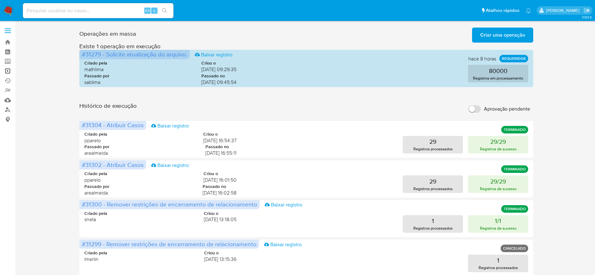
click at [8, 72] on link "Operações em massa" at bounding box center [37, 71] width 75 height 10
click at [51, 154] on div "Operações [PERSON_NAME] Criar [PERSON_NAME] operação Só pode [PERSON_NAME] no […" at bounding box center [307, 280] width 568 height 510
click at [92, 12] on input at bounding box center [98, 11] width 151 height 8
paste input "YiJWKe3SR885zNK4NX85zgPU"
type input "YiJWKe3SR885zNK4NX85zgPU"
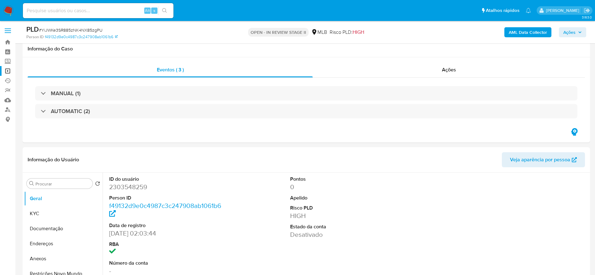
select select "10"
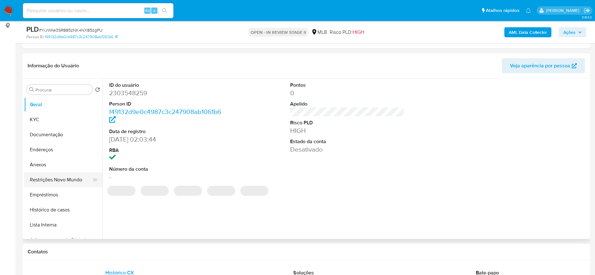
click at [46, 175] on button "Restrições Novo Mundo" at bounding box center [60, 180] width 73 height 15
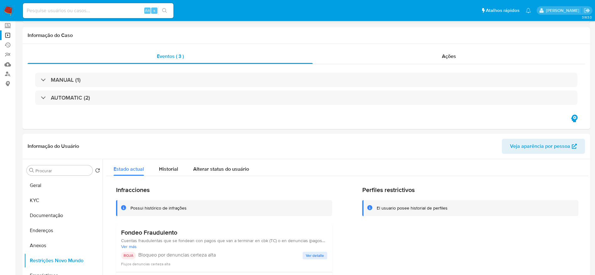
scroll to position [0, 0]
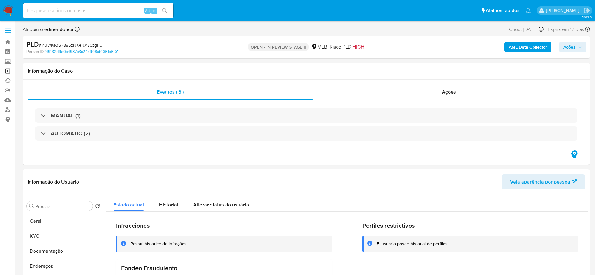
click at [9, 72] on link "Operações em massa" at bounding box center [37, 71] width 75 height 10
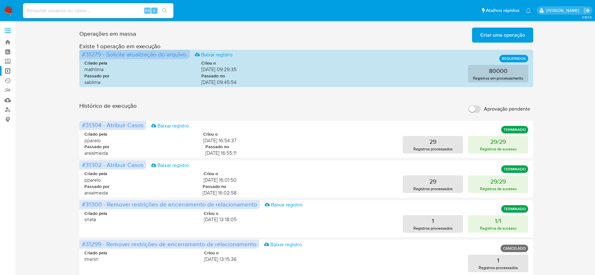
click at [486, 34] on span "Criar uma operação" at bounding box center [502, 35] width 45 height 14
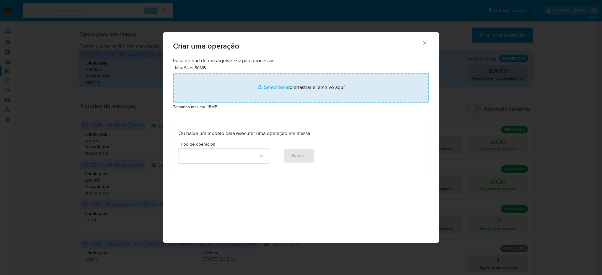
click at [326, 88] on input "file" at bounding box center [301, 88] width 256 height 30
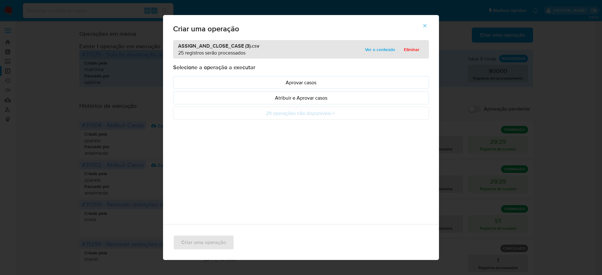
click at [368, 50] on span "Ver o conteúdo" at bounding box center [380, 49] width 30 height 9
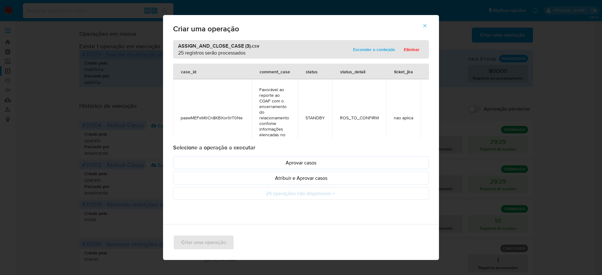
scroll to position [329, 0]
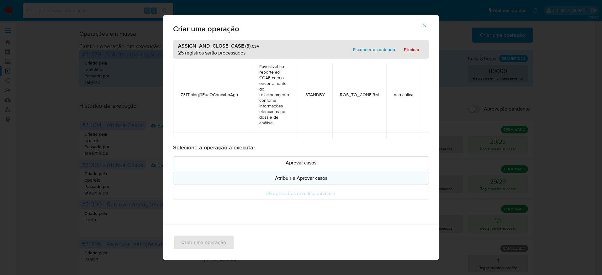
click at [313, 175] on p "Atribuir e Aprovar casos" at bounding box center [301, 178] width 245 height 7
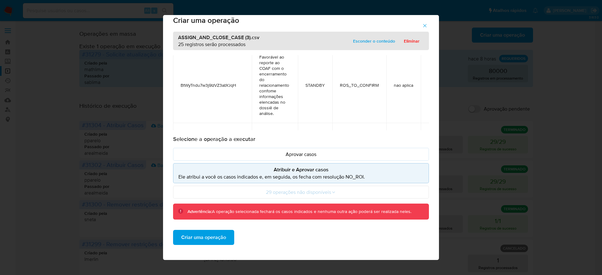
scroll to position [659, 0]
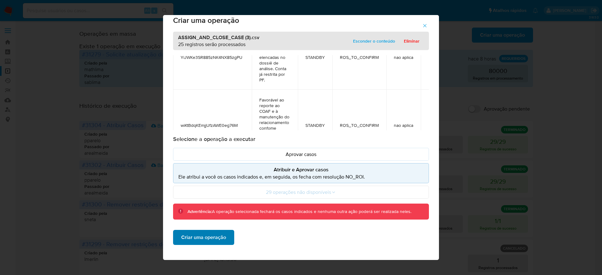
click at [201, 237] on span "Criar uma operação" at bounding box center [203, 238] width 45 height 14
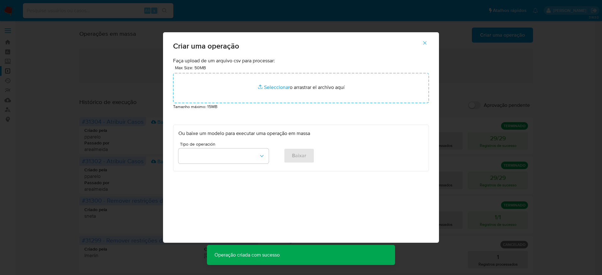
scroll to position [0, 0]
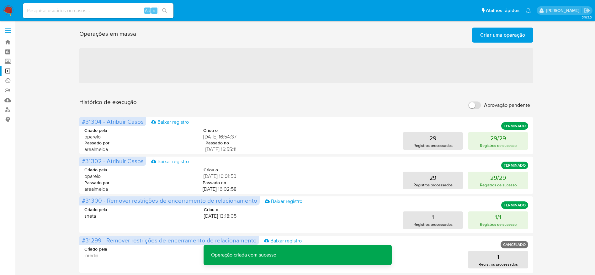
click at [511, 37] on span "Criar uma operação" at bounding box center [502, 35] width 45 height 14
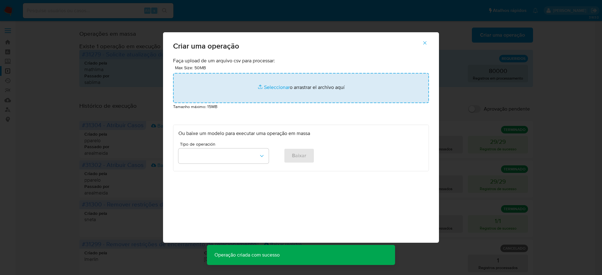
click at [296, 79] on input "file" at bounding box center [301, 88] width 256 height 30
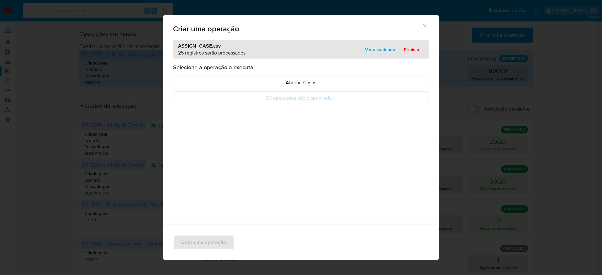
click at [382, 52] on span "Ver o conteúdo" at bounding box center [380, 49] width 30 height 9
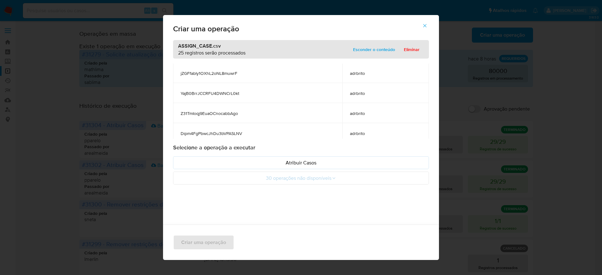
scroll to position [235, 0]
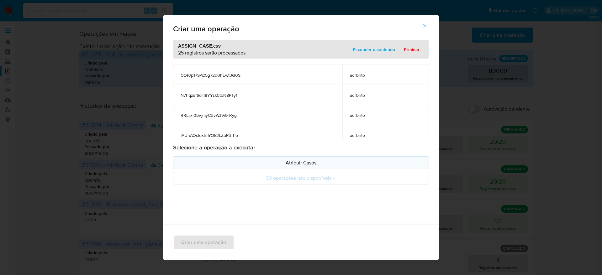
click at [332, 160] on p "Atribuir Casos" at bounding box center [301, 162] width 245 height 7
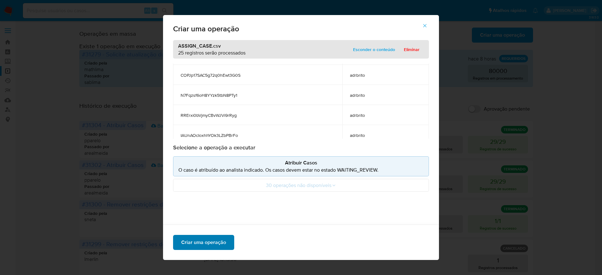
click at [211, 245] on span "Criar uma operação" at bounding box center [203, 243] width 45 height 14
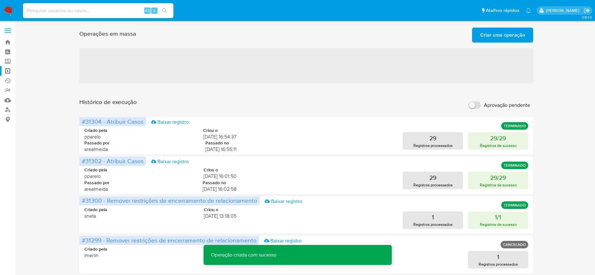
click at [504, 35] on span "Criar uma operação" at bounding box center [502, 35] width 45 height 14
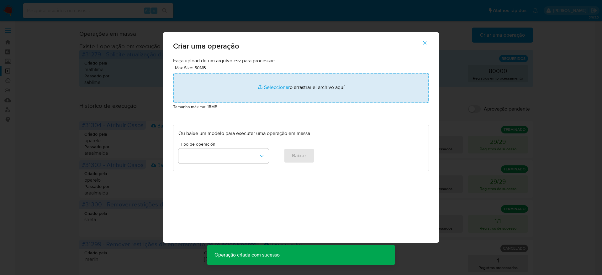
click at [275, 85] on input "file" at bounding box center [301, 88] width 256 height 30
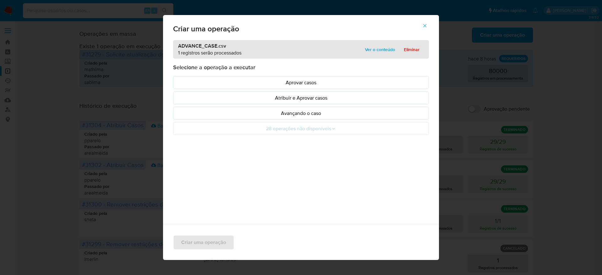
click at [374, 52] on span "Ver o conteúdo" at bounding box center [380, 49] width 30 height 9
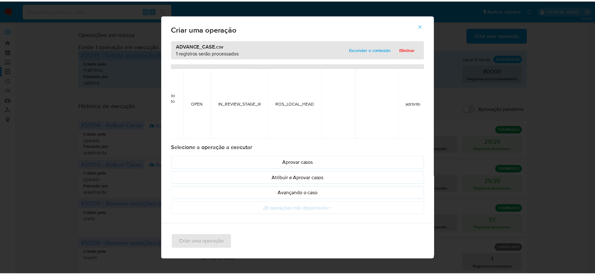
scroll to position [19, 115]
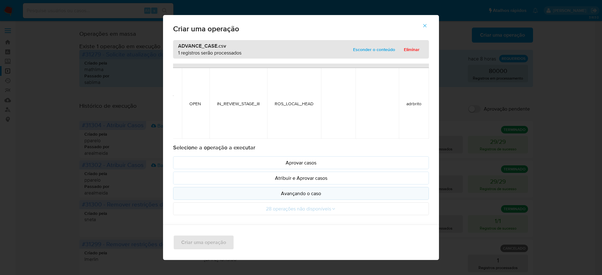
click at [321, 195] on p "Avançando o caso" at bounding box center [301, 193] width 245 height 7
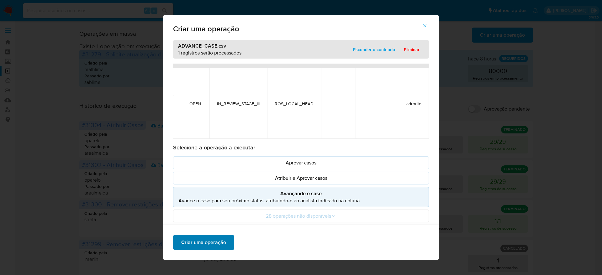
click at [200, 247] on span "Criar uma operação" at bounding box center [203, 243] width 45 height 14
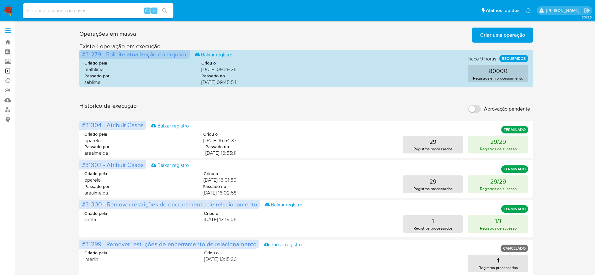
click at [10, 71] on link "Operações em massa" at bounding box center [37, 71] width 75 height 10
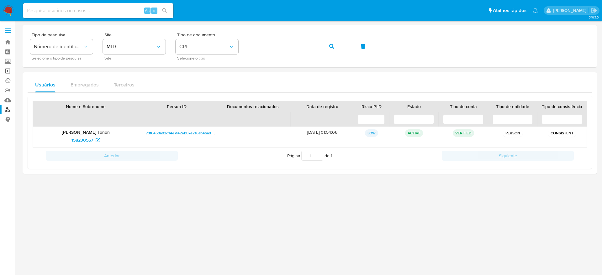
click at [8, 72] on link "Operações em massa" at bounding box center [37, 71] width 75 height 10
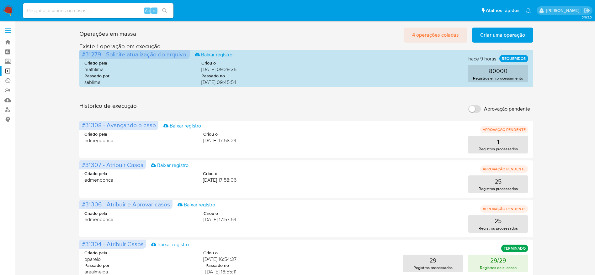
click at [439, 36] on span "4 operações coladas" at bounding box center [435, 35] width 47 height 14
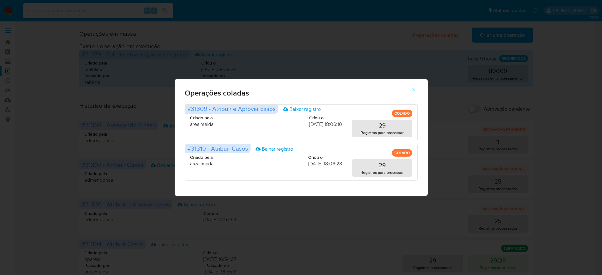
click at [412, 89] on icon "button" at bounding box center [414, 90] width 6 height 6
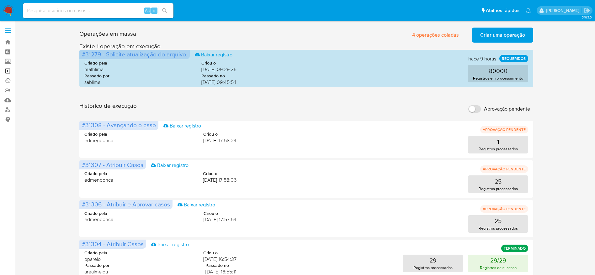
click at [7, 70] on link "Operações em massa" at bounding box center [37, 71] width 75 height 10
click at [443, 36] on span "4 operações coladas" at bounding box center [435, 35] width 47 height 14
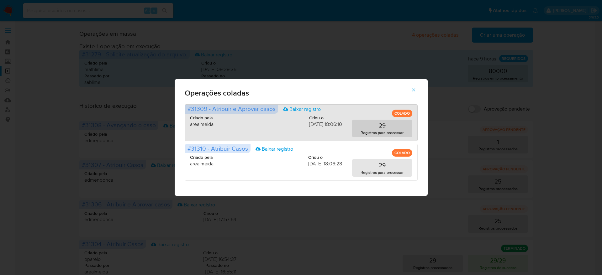
click at [387, 115] on div "Criado pela arealmeida Criou o [DATE] 18:06:10 29 Registros para processar" at bounding box center [301, 122] width 222 height 30
click at [385, 126] on p "29" at bounding box center [382, 125] width 7 height 9
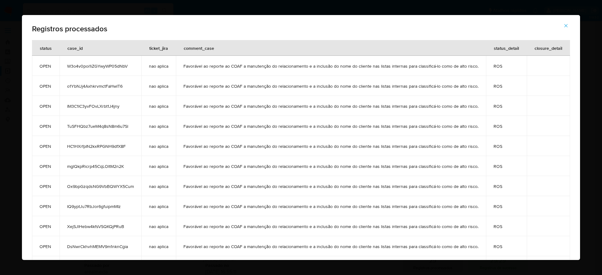
click at [92, 67] on span "W3o4v0poi1iZGYwyWP05dNbV" at bounding box center [100, 66] width 67 height 6
click at [569, 25] on icon "button" at bounding box center [566, 26] width 6 height 6
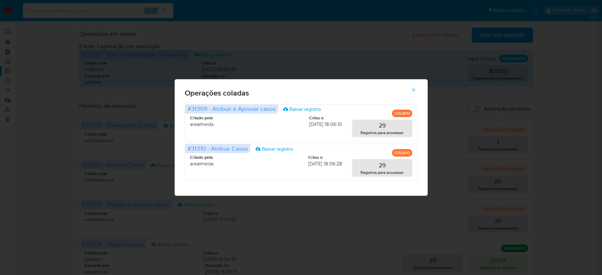
click at [414, 91] on icon "button" at bounding box center [414, 90] width 6 height 6
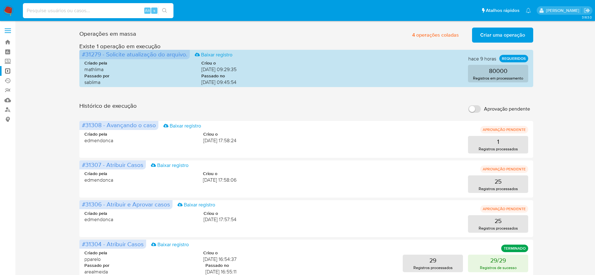
click at [67, 10] on input at bounding box center [98, 11] width 151 height 8
paste input "W3o4v0poi1iZGYwyWP05dNbV"
type input "W3o4v0poi1iZGYwyWP05dNbV"
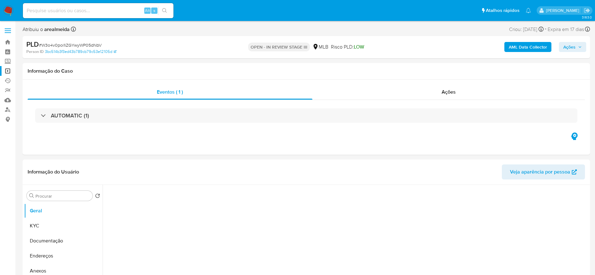
select select "10"
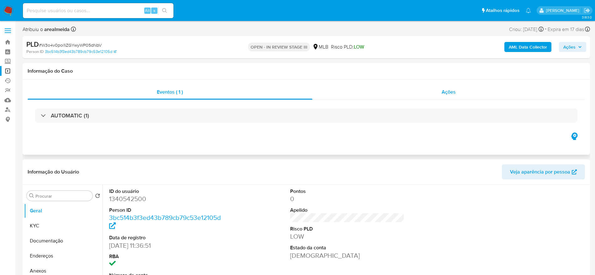
click at [378, 95] on div "Ações" at bounding box center [448, 92] width 273 height 15
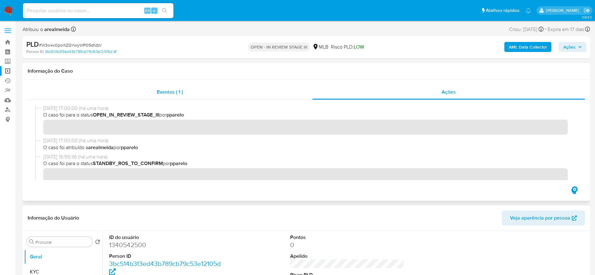
click at [171, 89] on span "Eventos ( 1 )" at bounding box center [170, 91] width 26 height 7
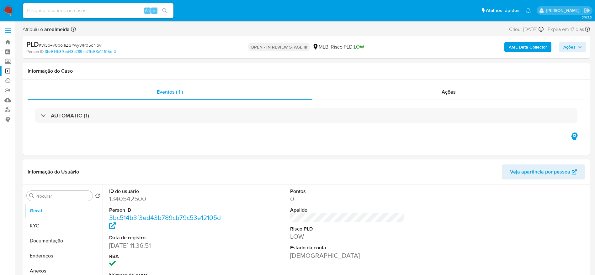
click at [6, 6] on img at bounding box center [8, 10] width 11 height 11
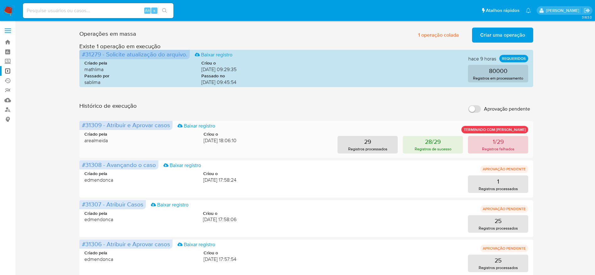
click at [514, 144] on button "1/29 Registros falhados" at bounding box center [498, 145] width 60 height 18
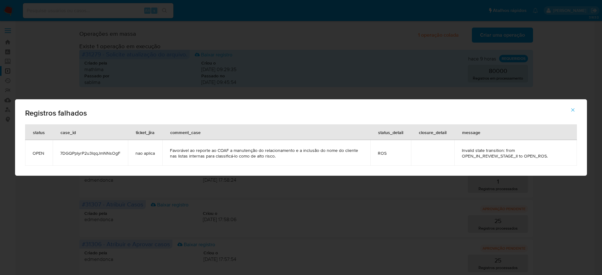
click at [99, 155] on span "7DGQPplyrP2u3lqqJmNNsOgF" at bounding box center [90, 154] width 60 height 6
click at [457, 146] on td "Invalid state transition: from OPEN_IN_REVIEW_STAGE_II to OPEN_ROS." at bounding box center [516, 153] width 123 height 26
click at [541, 120] on div "Registros falhados" at bounding box center [301, 111] width 572 height 25
click at [88, 155] on span "7DGQPplyrP2u3lqqJmNNsOgF" at bounding box center [90, 154] width 60 height 6
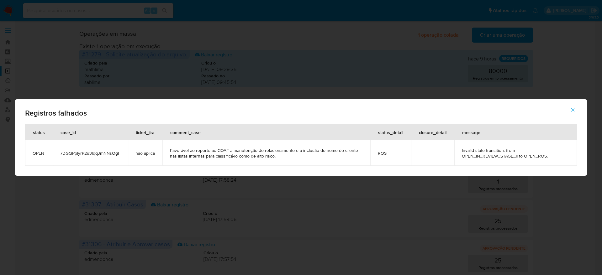
click at [88, 155] on span "7DGQPplyrP2u3lqqJmNNsOgF" at bounding box center [90, 154] width 60 height 6
click at [575, 109] on icon "button" at bounding box center [573, 110] width 6 height 6
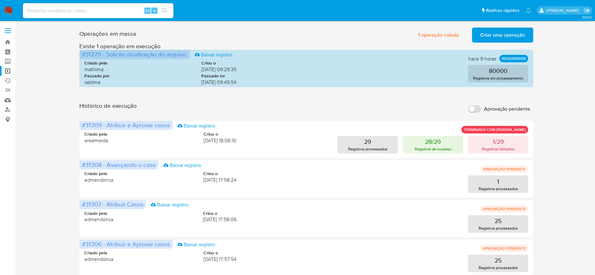
click at [119, 15] on div "Alt s" at bounding box center [98, 10] width 151 height 15
click at [115, 11] on input at bounding box center [98, 11] width 151 height 8
paste input "7DGQPplyrP2u3lqqJmNNsOgF"
type input "7DGQPplyrP2u3lqqJmNNsOgF"
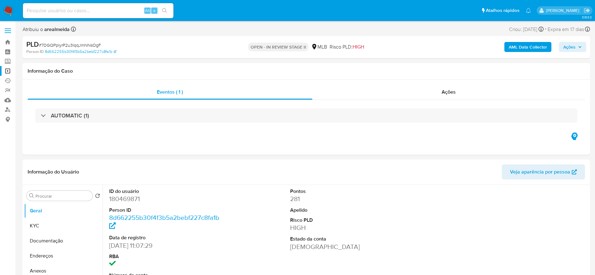
select select "10"
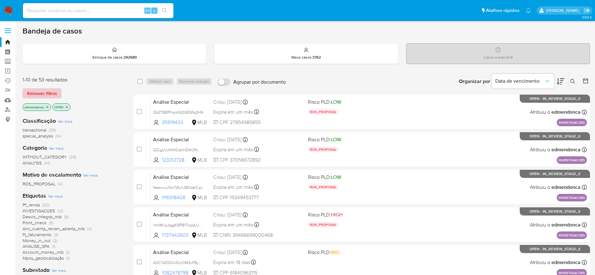
click at [52, 92] on span "Remover filtros" at bounding box center [42, 93] width 30 height 9
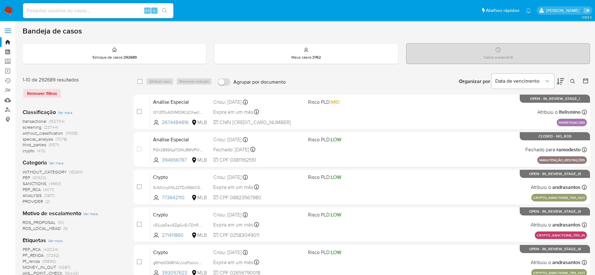
click at [573, 80] on icon at bounding box center [572, 81] width 5 height 5
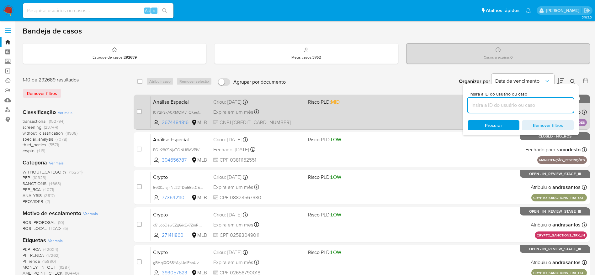
drag, startPoint x: 503, startPoint y: 103, endPoint x: 387, endPoint y: 109, distance: 116.0
click at [503, 103] on input at bounding box center [521, 105] width 106 height 8
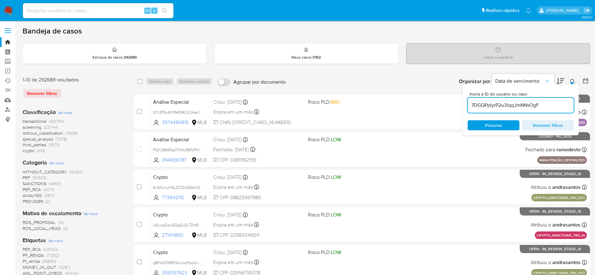
type input "7DGQPplyrP2u3lqqJmNNsOgF"
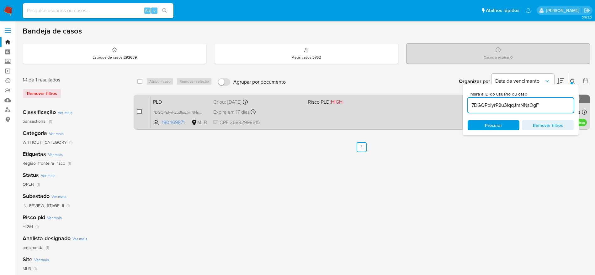
click at [141, 111] on input "checkbox" at bounding box center [139, 111] width 5 height 5
checkbox input "true"
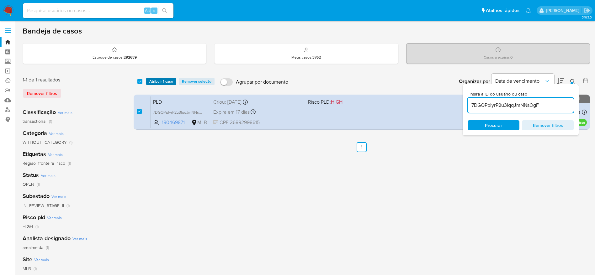
click at [172, 79] on span "Atribuir 1 caso" at bounding box center [161, 81] width 24 height 6
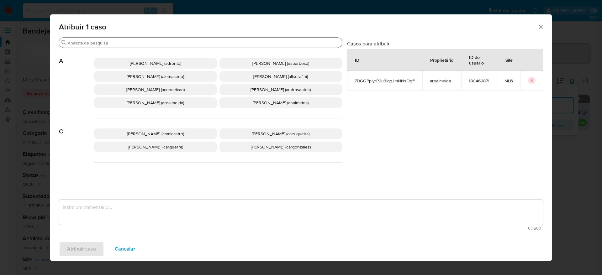
click at [153, 40] on div "Buscar" at bounding box center [200, 43] width 283 height 10
click at [151, 42] on input "Buscar" at bounding box center [204, 43] width 272 height 6
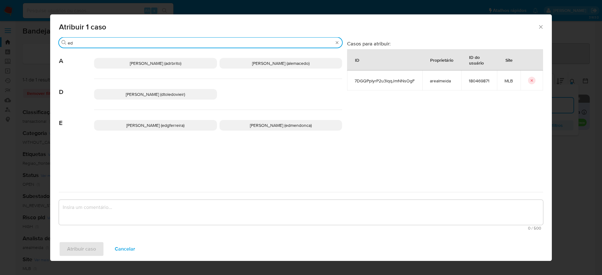
type input "ed"
click at [258, 125] on span "[PERSON_NAME] (edmendonca)" at bounding box center [281, 125] width 62 height 6
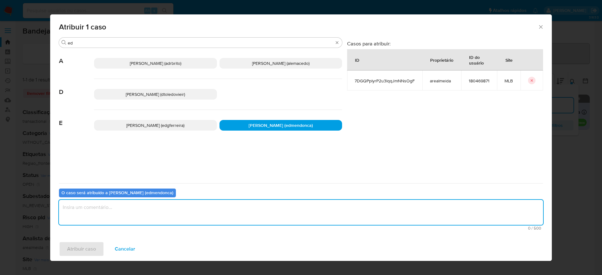
click at [211, 204] on textarea "assign-modal" at bounding box center [301, 212] width 484 height 25
type textarea "."
click at [84, 251] on span "Atribuir caso" at bounding box center [81, 250] width 29 height 14
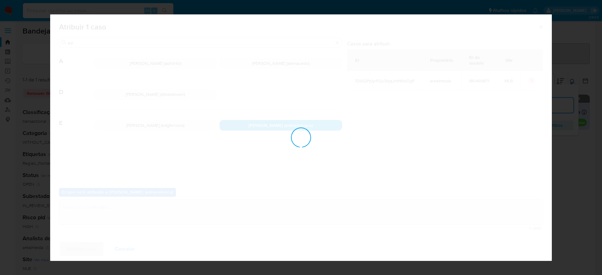
checkbox input "false"
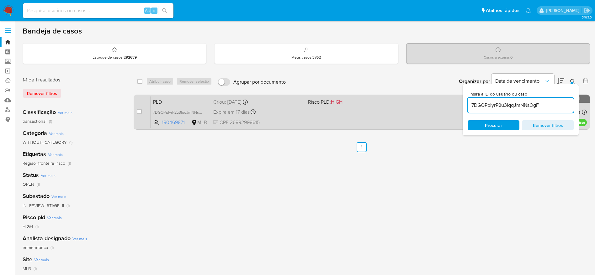
click at [313, 118] on div "PLD 7DGQPplyrP2u3lqqJmNNsOgF 180469871 MLB Risco PLD: HIGH Criou: 12/09/2025 Cr…" at bounding box center [369, 112] width 436 height 32
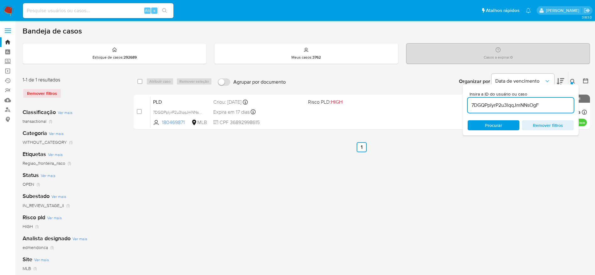
click at [491, 99] on div "7DGQPplyrP2u3lqqJmNNsOgF" at bounding box center [521, 105] width 106 height 15
click at [492, 108] on input "7DGQPplyrP2u3lqqJmNNsOgF" at bounding box center [521, 105] width 106 height 8
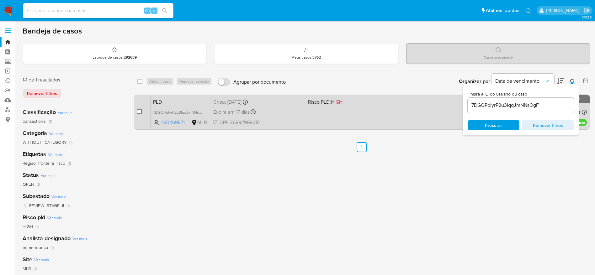
click at [139, 113] on input "checkbox" at bounding box center [139, 111] width 5 height 5
checkbox input "true"
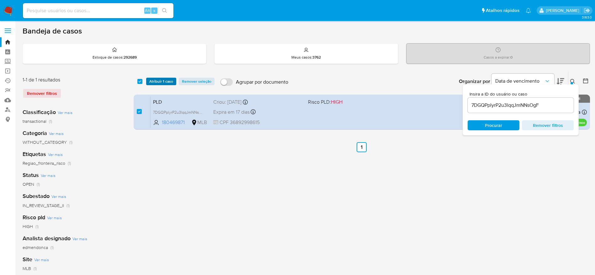
click at [162, 84] on span "Atribuir 1 caso" at bounding box center [161, 81] width 24 height 6
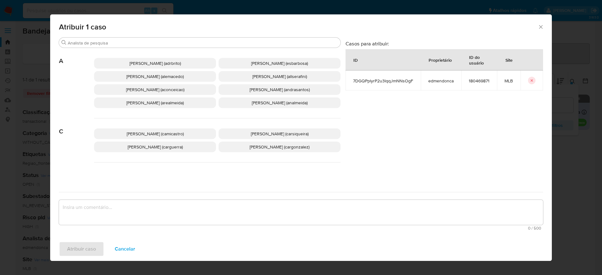
click at [174, 106] on span "Andreia Regina De Almeida (arealmeida)" at bounding box center [154, 103] width 57 height 6
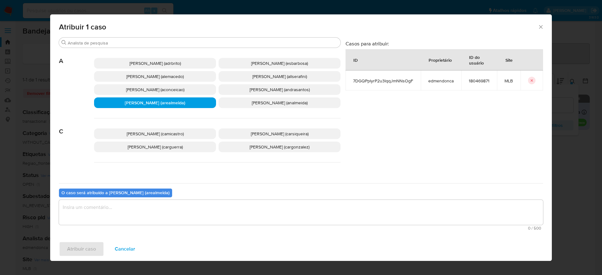
click at [137, 205] on textarea "assign-modal" at bounding box center [301, 212] width 484 height 25
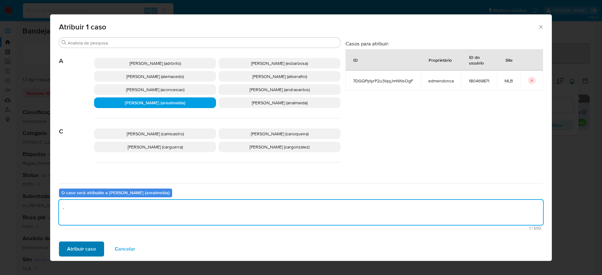
type textarea "."
click at [95, 246] on span "Atribuir caso" at bounding box center [81, 250] width 29 height 14
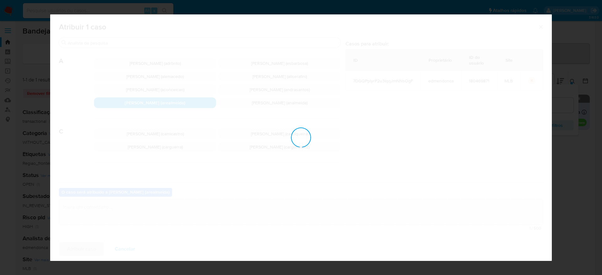
checkbox input "false"
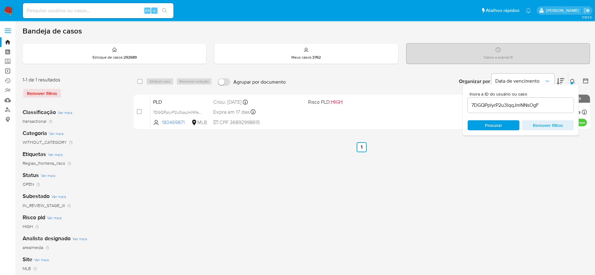
click at [8, 73] on link "Operações em massa" at bounding box center [37, 71] width 75 height 10
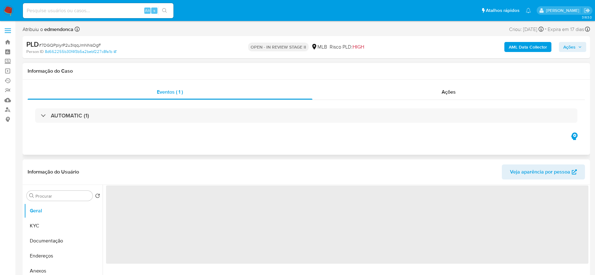
select select "10"
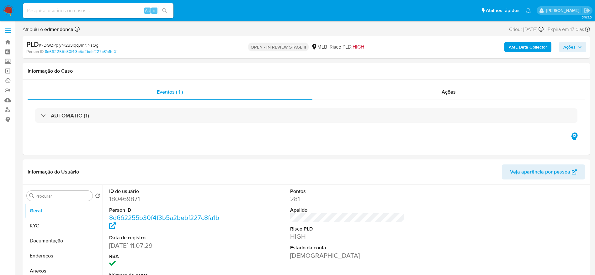
click at [581, 48] on icon "button" at bounding box center [580, 47] width 4 height 4
click at [571, 50] on span "Ações" at bounding box center [569, 47] width 12 height 10
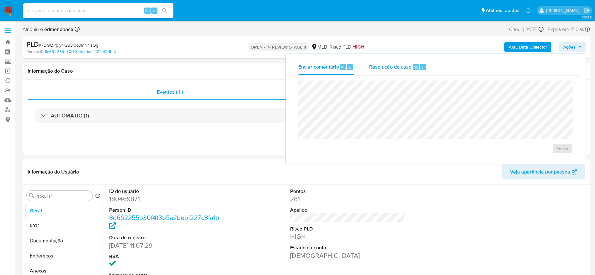
click at [417, 68] on span "Alt" at bounding box center [416, 67] width 5 height 6
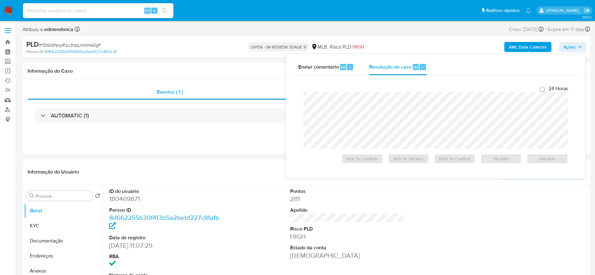
click at [578, 42] on button "Ações" at bounding box center [572, 47] width 27 height 10
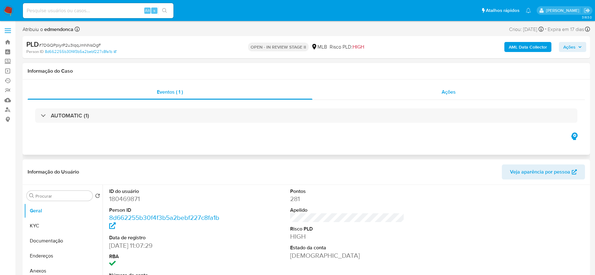
click at [445, 85] on div "Ações" at bounding box center [448, 92] width 273 height 15
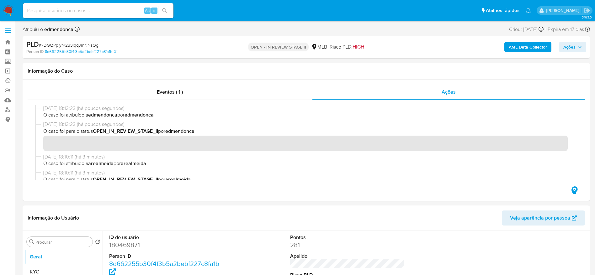
click at [80, 45] on span "# 7DGQPplyrP2u3lqqJmNNsOgF" at bounding box center [70, 45] width 62 height 6
copy span "7DGQPplyrP2u3lqqJmNNsOgF"
click at [568, 46] on span "Ações" at bounding box center [569, 47] width 12 height 10
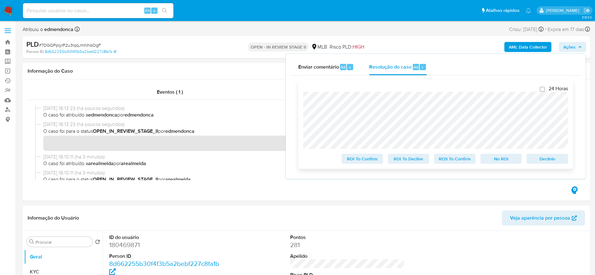
click at [457, 163] on span "ROS To Confirm" at bounding box center [455, 159] width 33 height 9
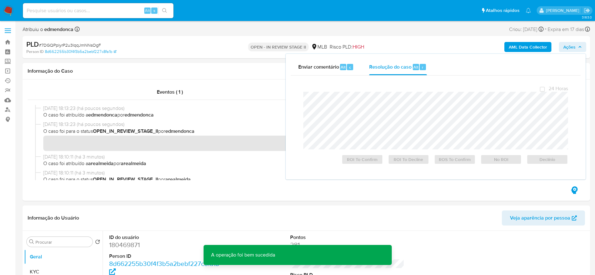
click at [84, 45] on span "# 7DGQPplyrP2u3lqqJmNNsOgF" at bounding box center [70, 45] width 62 height 6
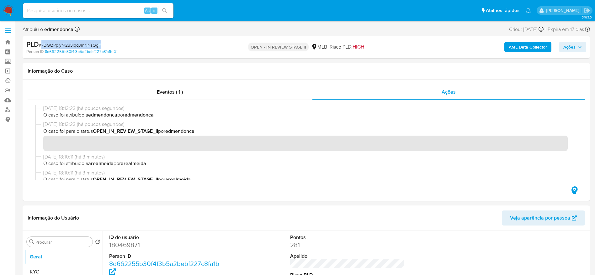
click at [84, 45] on span "# 7DGQPplyrP2u3lqqJmNNsOgF" at bounding box center [70, 45] width 62 height 6
copy span "7DGQPplyrP2u3lqqJmNNsOgF"
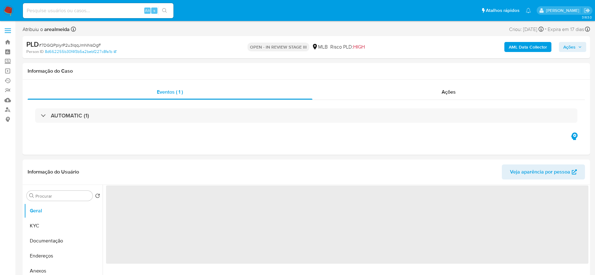
select select "10"
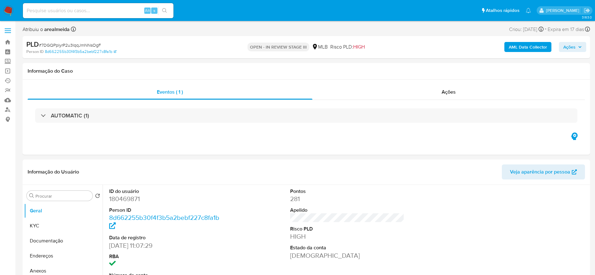
click at [63, 41] on div "PLD # 7DGQPplyrP2u3lqqJmNNsOgF" at bounding box center [118, 44] width 184 height 9
copy span "7DGQPplyrP2u3lqqJmNNsOgF"
click at [439, 84] on div "Eventos ( 1 ) Ações AUTOMATIC (1)" at bounding box center [307, 117] width 568 height 75
click at [440, 99] on div "Ações" at bounding box center [448, 92] width 273 height 15
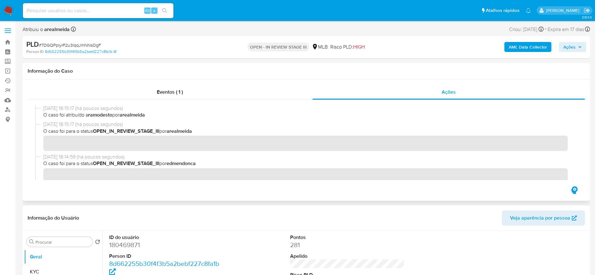
drag, startPoint x: 337, startPoint y: 133, endPoint x: 342, endPoint y: 151, distance: 19.3
click at [342, 151] on div "09/10/2025 18:15:17 (há poucos segundos) O caso foi para o status OPEN_IN_REVIE…" at bounding box center [306, 137] width 542 height 32
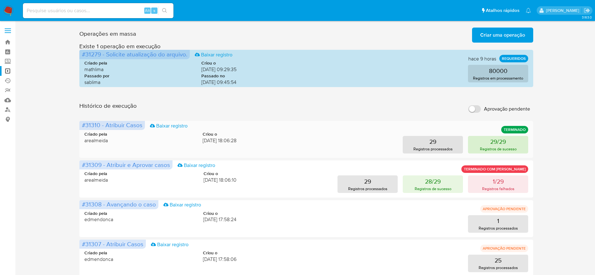
click at [510, 145] on button "29/29 Registros de sucesso" at bounding box center [498, 145] width 60 height 18
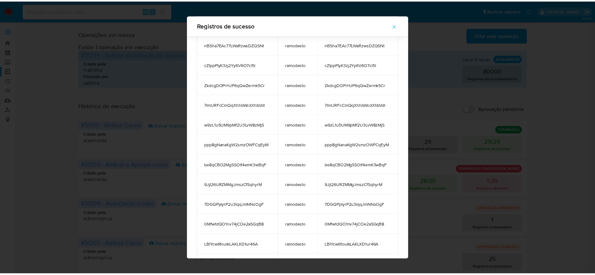
scroll to position [383, 0]
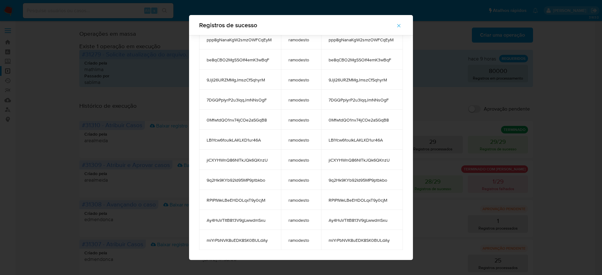
click at [401, 25] on icon "button" at bounding box center [399, 26] width 6 height 6
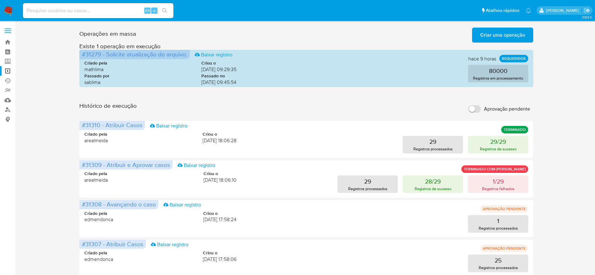
click at [10, 15] on img at bounding box center [8, 10] width 11 height 11
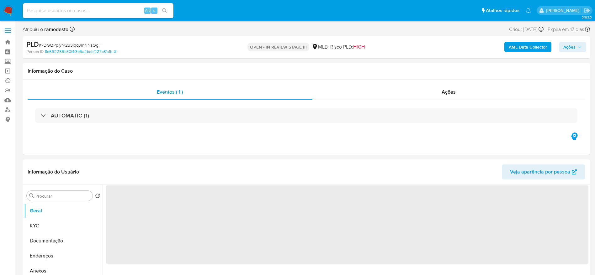
click at [72, 44] on span "# 7DGQPplyrP2u3lqqJmNNsOgF" at bounding box center [70, 45] width 62 height 6
select select "10"
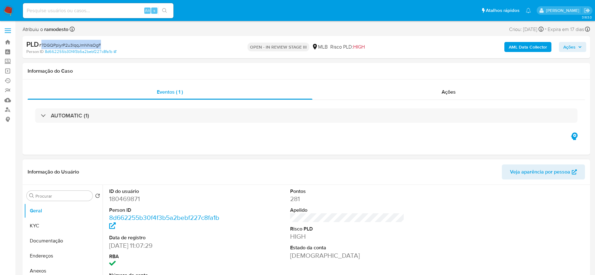
copy span "7DGQPplyrP2u3lqqJmNNsOgF"
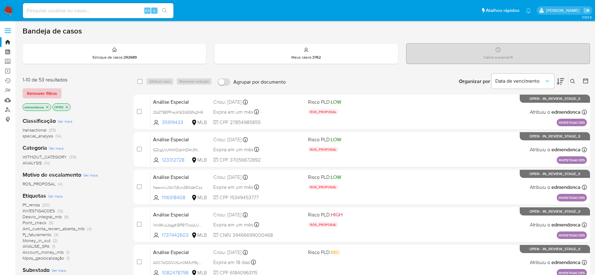
click at [51, 91] on span "Remover filtros" at bounding box center [42, 93] width 30 height 9
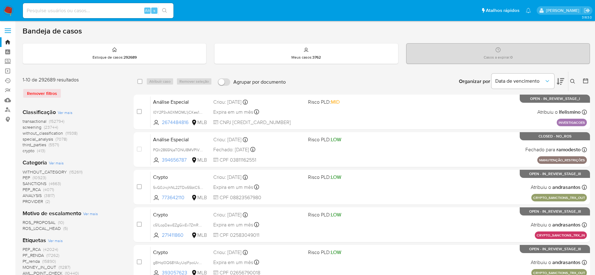
click at [574, 83] on icon at bounding box center [572, 81] width 5 height 5
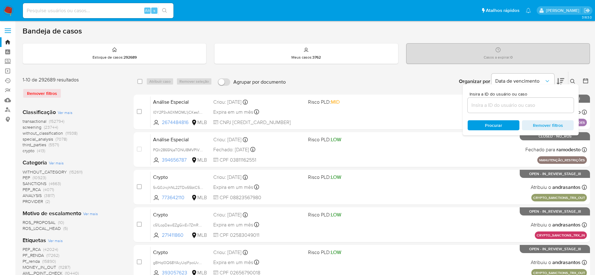
click at [543, 111] on div at bounding box center [521, 105] width 106 height 15
click at [542, 106] on input at bounding box center [521, 105] width 106 height 8
paste input "7DGQPplyrP2u3lqqJmNNsOgF"
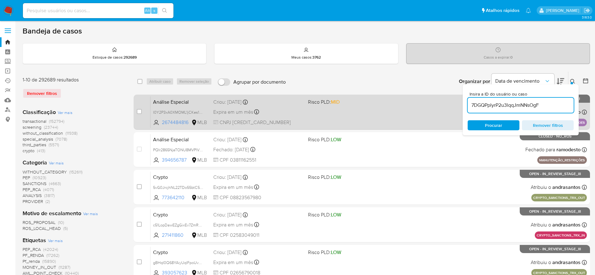
type input "7DGQPplyrP2u3lqqJmNNsOgF"
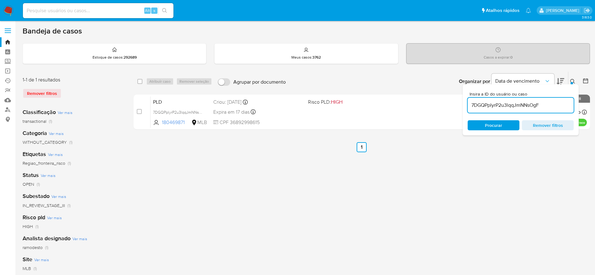
click at [138, 110] on input "checkbox" at bounding box center [139, 111] width 5 height 5
checkbox input "true"
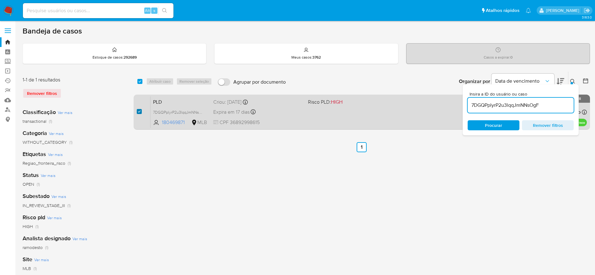
checkbox input "true"
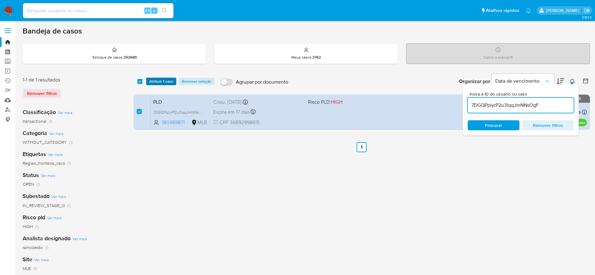
click at [157, 81] on span "Atribuir 1 caso" at bounding box center [161, 81] width 24 height 6
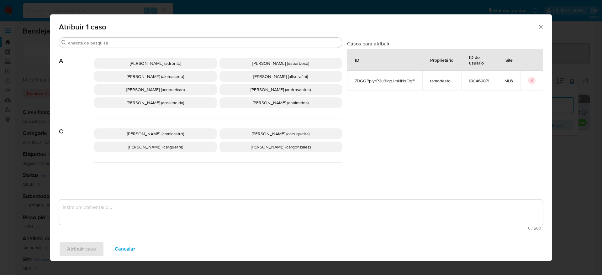
click at [160, 106] on span "[PERSON_NAME] (arealmeida)" at bounding box center [155, 103] width 57 height 6
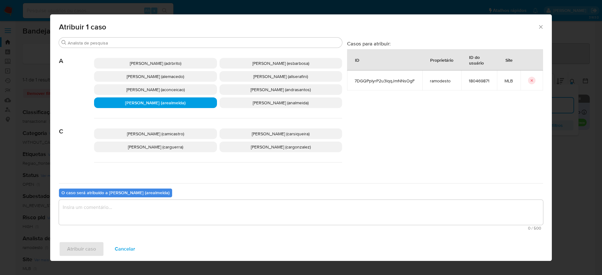
click at [200, 213] on textarea "assign-modal" at bounding box center [301, 212] width 484 height 25
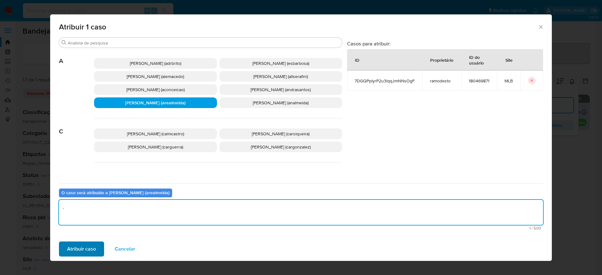
type textarea "."
click at [90, 248] on span "Atribuir caso" at bounding box center [81, 250] width 29 height 14
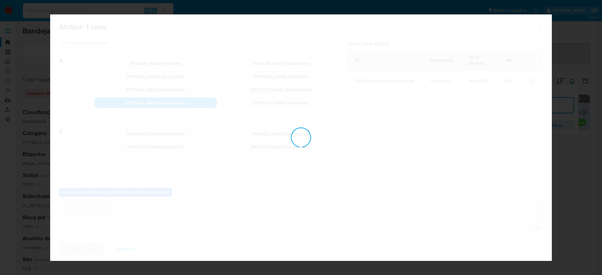
checkbox input "false"
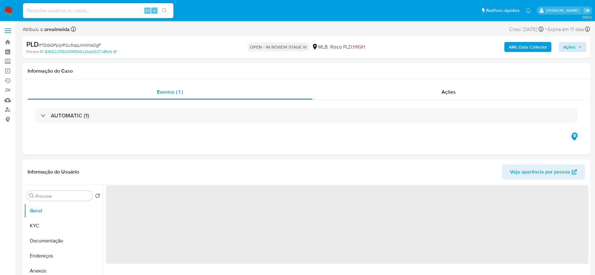
select select "10"
click at [578, 47] on icon "button" at bounding box center [580, 47] width 4 height 4
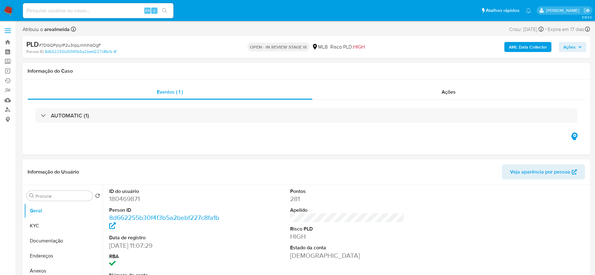
click at [579, 43] on span "Ações" at bounding box center [572, 47] width 19 height 9
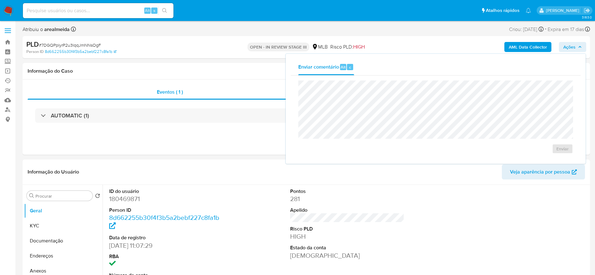
click at [579, 49] on icon "button" at bounding box center [580, 47] width 4 height 4
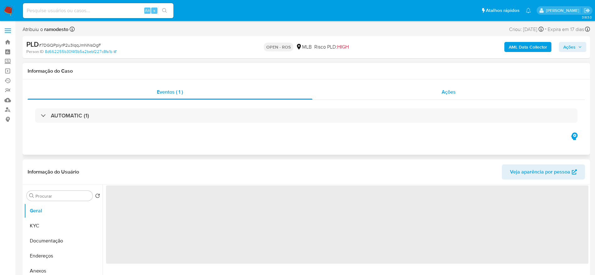
click at [454, 97] on div "Ações" at bounding box center [448, 92] width 273 height 15
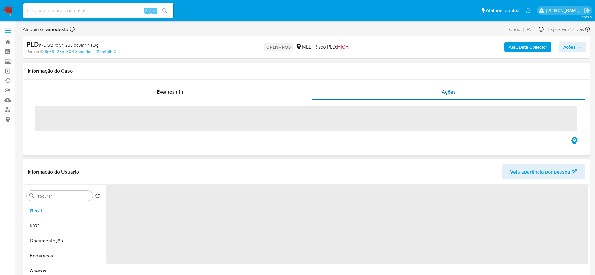
select select "10"
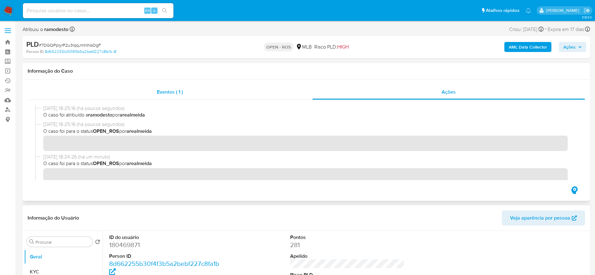
click at [205, 95] on div "Eventos ( 1 )" at bounding box center [170, 92] width 285 height 15
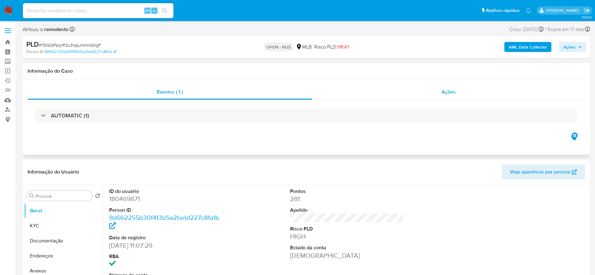
click at [480, 87] on div "Ações" at bounding box center [448, 92] width 273 height 15
